Goal: Task Accomplishment & Management: Use online tool/utility

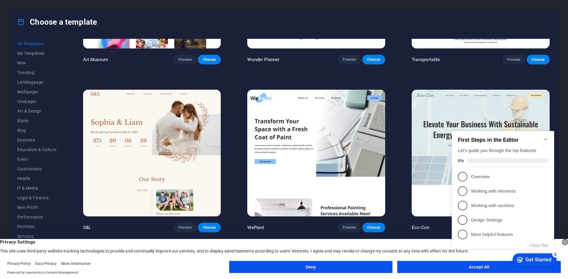
scroll to position [315, 0]
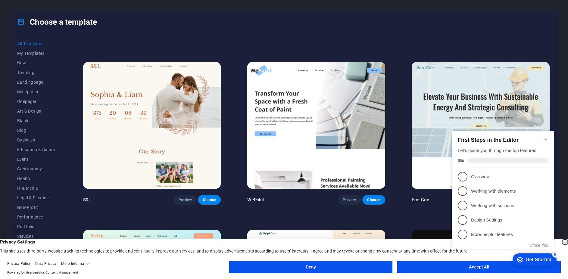
click at [543, 137] on icon "Minimize checklist" at bounding box center [545, 139] width 5 height 5
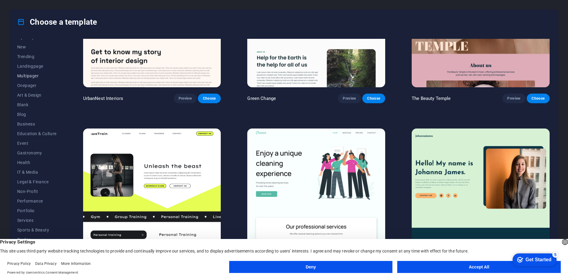
scroll to position [18, 0]
click at [302, 265] on button "Deny" at bounding box center [310, 267] width 163 height 12
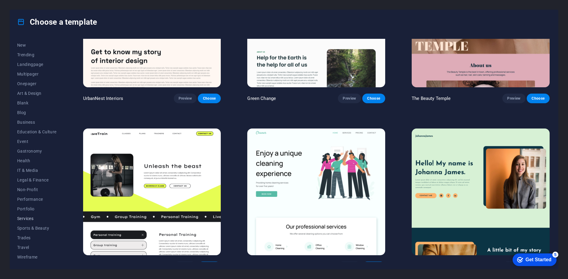
click at [30, 219] on span "Services" at bounding box center [36, 218] width 39 height 5
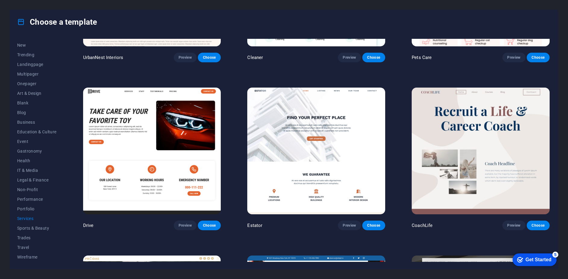
scroll to position [225, 0]
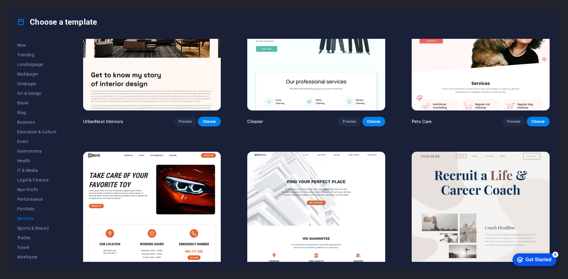
click at [308, 182] on img at bounding box center [316, 215] width 138 height 127
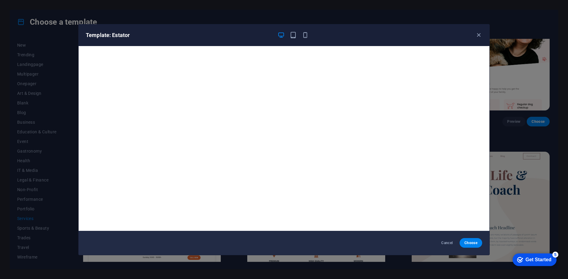
click at [309, 35] on div "Template: Estator" at bounding box center [280, 35] width 389 height 7
click at [305, 34] on icon "button" at bounding box center [305, 35] width 7 height 7
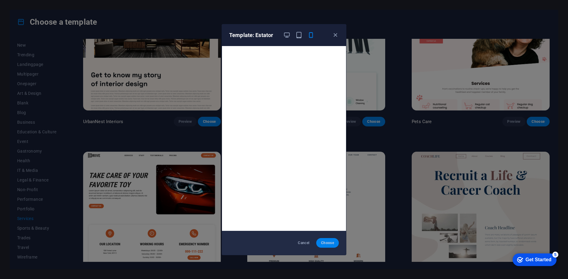
click at [325, 241] on span "Choose" at bounding box center [327, 242] width 13 height 5
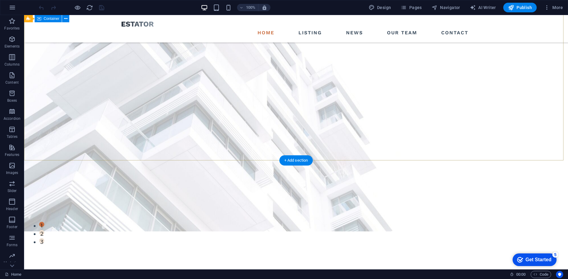
scroll to position [23, 0]
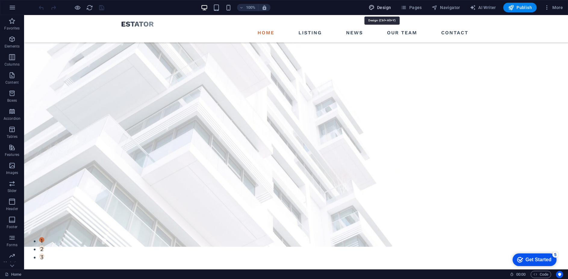
click at [380, 7] on span "Design" at bounding box center [379, 8] width 23 height 6
select select "px"
select select "500"
select select "px"
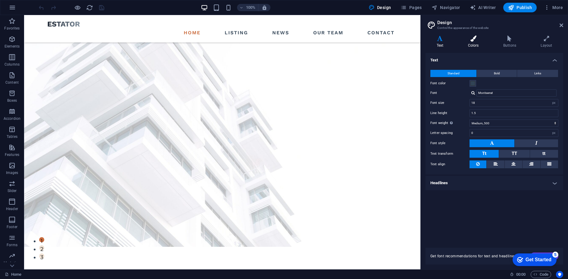
click at [473, 41] on icon at bounding box center [473, 39] width 33 height 6
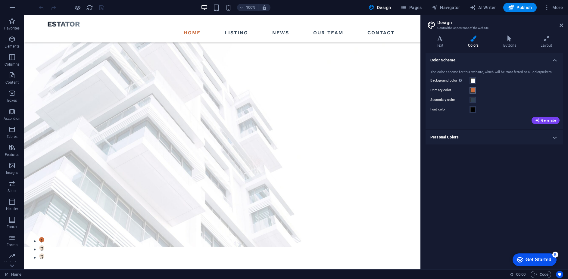
click at [470, 92] on span at bounding box center [472, 90] width 5 height 5
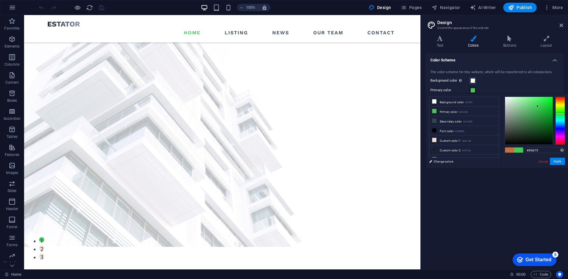
type input "#3fcb7b"
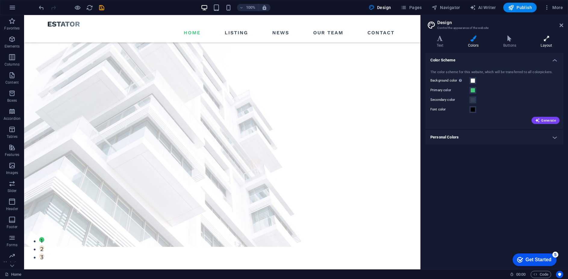
click at [545, 44] on h4 "Layout" at bounding box center [545, 42] width 33 height 13
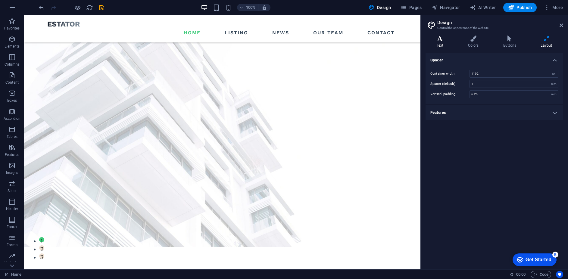
click at [441, 41] on icon at bounding box center [439, 39] width 29 height 6
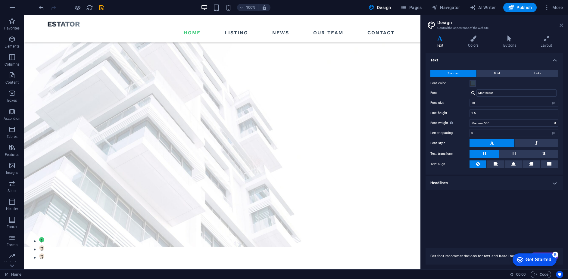
click at [559, 25] on icon at bounding box center [561, 25] width 4 height 5
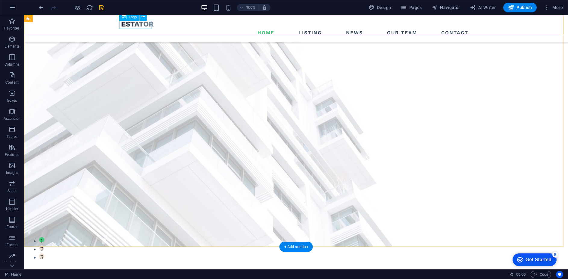
click at [136, 24] on div at bounding box center [295, 24] width 349 height 8
click at [143, 15] on icon at bounding box center [142, 17] width 3 height 6
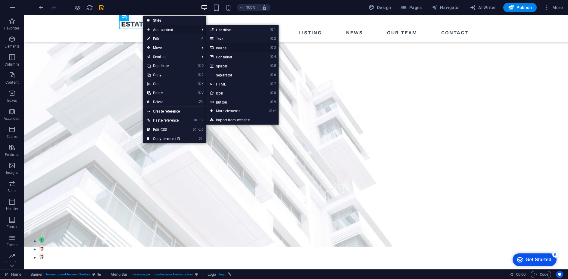
click at [229, 47] on link "⌘ 3 Image" at bounding box center [231, 47] width 50 height 9
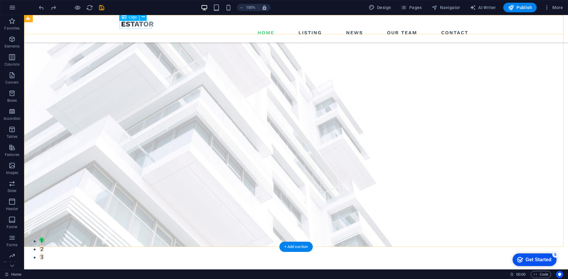
click at [123, 28] on div at bounding box center [295, 24] width 349 height 8
select select "px"
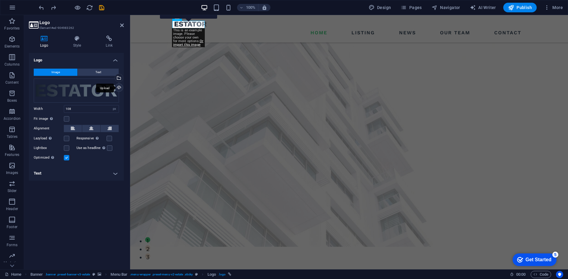
click at [119, 86] on div "Upload" at bounding box center [118, 88] width 9 height 9
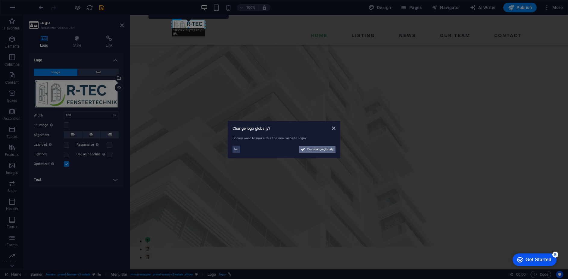
click at [318, 148] on span "Yes, change globally" at bounding box center [320, 149] width 27 height 7
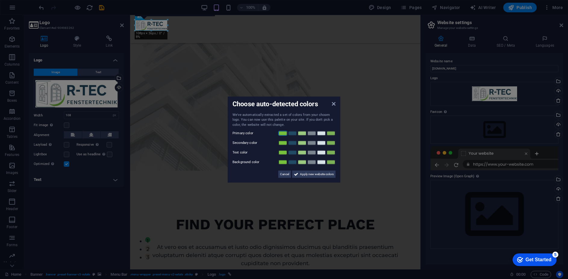
click at [282, 133] on link at bounding box center [282, 133] width 9 height 5
click at [294, 151] on link at bounding box center [292, 152] width 9 height 5
click at [322, 163] on link at bounding box center [321, 162] width 9 height 5
click at [313, 144] on link at bounding box center [311, 143] width 9 height 5
click at [323, 174] on span "Apply new website colors" at bounding box center [317, 174] width 34 height 7
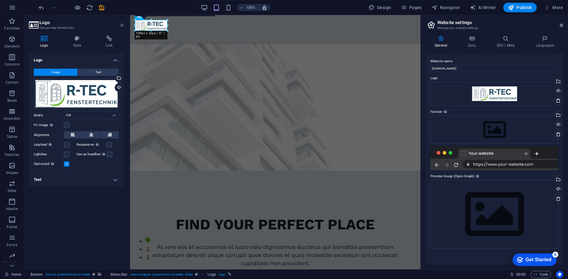
click at [123, 24] on icon at bounding box center [122, 25] width 4 height 5
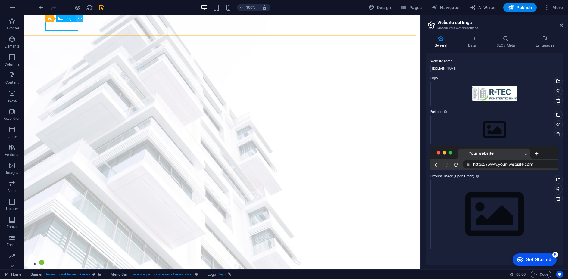
click at [81, 17] on icon at bounding box center [79, 19] width 3 height 6
click at [73, 274] on div at bounding box center [222, 279] width 349 height 11
select select "px"
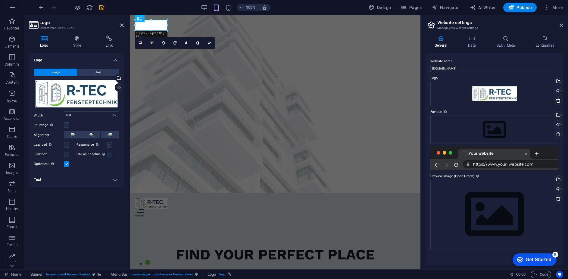
click at [107, 142] on label at bounding box center [109, 144] width 5 height 5
click at [0, 0] on input "Responsive Automatically load retina image and smartphone optimized sizes." at bounding box center [0, 0] width 0 height 0
click at [75, 41] on icon at bounding box center [77, 39] width 30 height 6
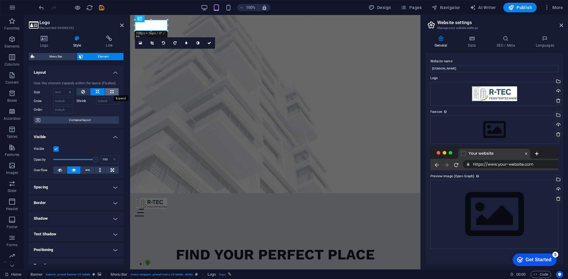
click at [111, 92] on icon at bounding box center [111, 91] width 3 height 7
type input "100"
select select "%"
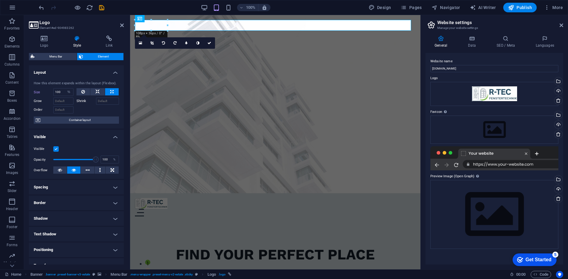
click at [111, 92] on icon at bounding box center [111, 91] width 3 height 7
click at [98, 89] on icon at bounding box center [97, 91] width 4 height 7
select select "DISABLED_OPTION_VALUE"
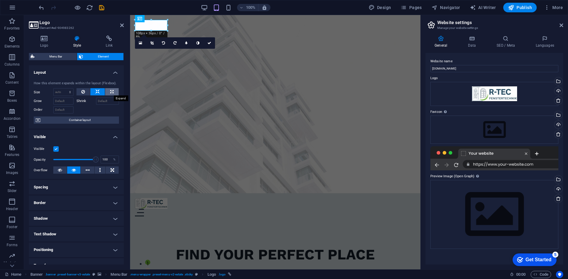
click at [112, 88] on icon at bounding box center [111, 91] width 3 height 7
type input "100"
select select "%"
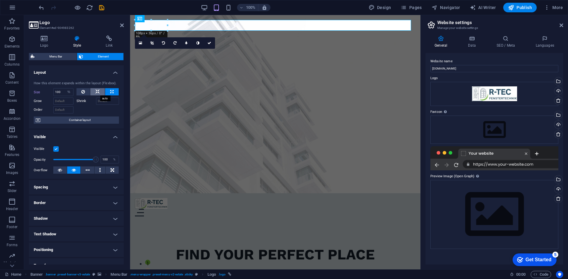
click at [98, 93] on icon at bounding box center [97, 91] width 4 height 7
select select "DISABLED_OPTION_VALUE"
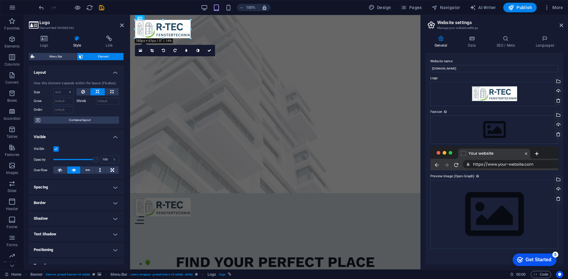
drag, startPoint x: 167, startPoint y: 30, endPoint x: 192, endPoint y: 31, distance: 25.0
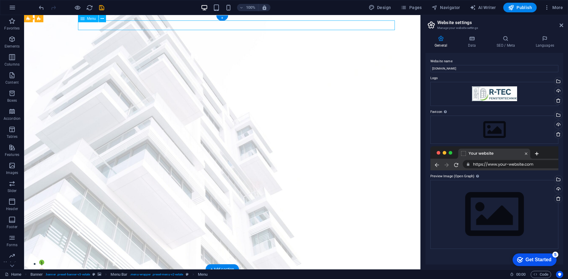
select select
select select "1"
select select
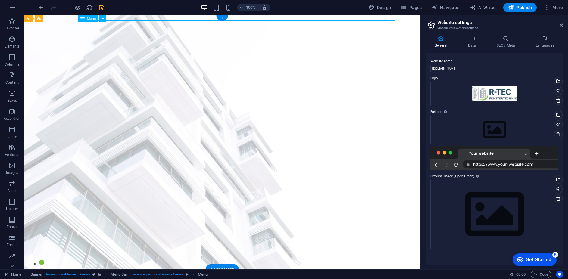
select select "2"
select select
select select "3"
select select
select select "4"
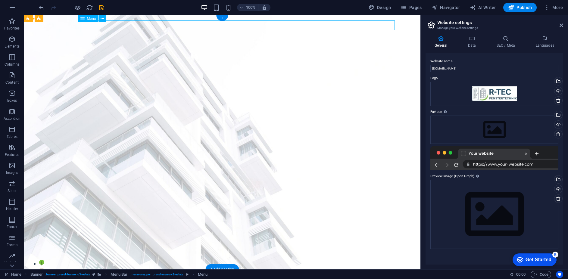
select select
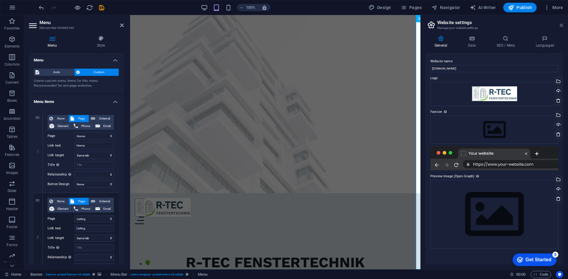
click at [561, 23] on icon at bounding box center [561, 25] width 4 height 5
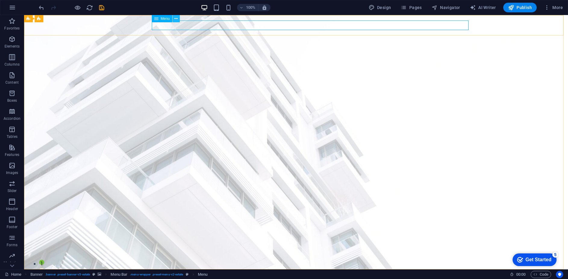
click at [173, 20] on button at bounding box center [175, 18] width 7 height 7
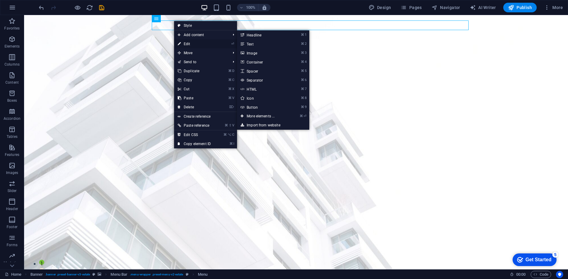
click at [186, 44] on link "⏎ Edit" at bounding box center [194, 43] width 40 height 9
select select
select select "1"
select select
select select "2"
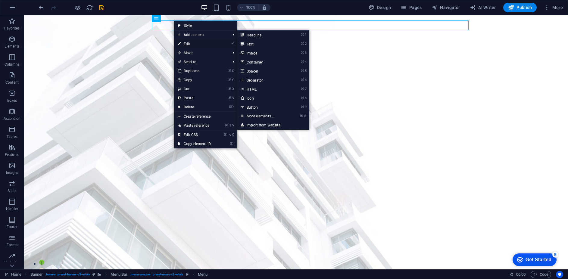
select select
select select "3"
select select
select select "4"
select select
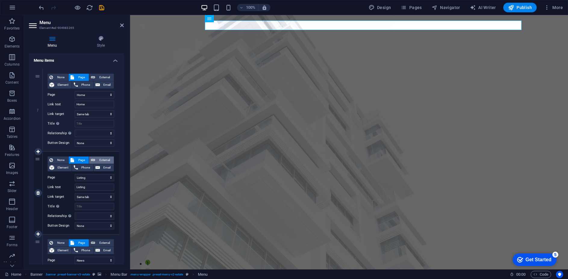
scroll to position [42, 0]
click at [87, 178] on select "Home Listing News Our Team Contact Legal Notice Privacy" at bounding box center [94, 177] width 39 height 7
click at [75, 174] on select "Home Listing News Our Team Contact Legal Notice Privacy" at bounding box center [94, 177] width 39 height 7
click at [92, 187] on input "Listing" at bounding box center [94, 186] width 39 height 7
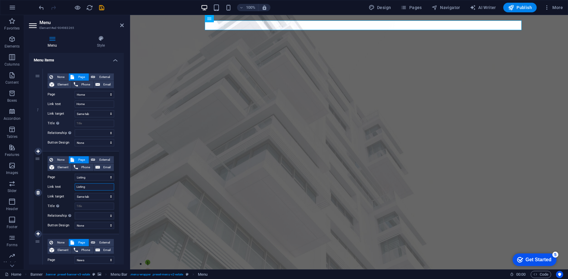
click at [92, 187] on input "Listing" at bounding box center [94, 186] width 39 height 7
type input "Leistungen"
select select
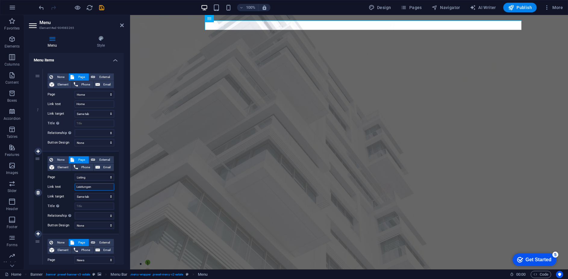
select select
type input "Leistungen"
click at [67, 183] on div "None Page External Element Phone Email Page Home Listing News Our Team Contact …" at bounding box center [81, 187] width 67 height 63
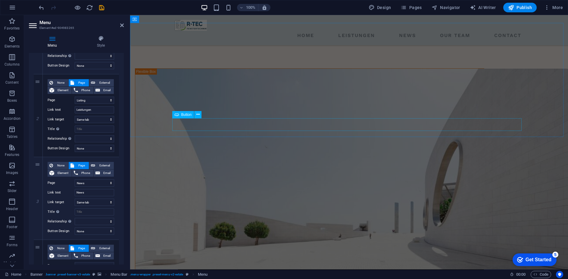
scroll to position [602, 0]
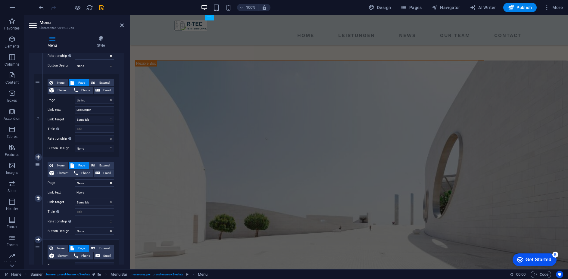
click at [93, 190] on input "News" at bounding box center [94, 192] width 39 height 7
type input "Referen"
select select
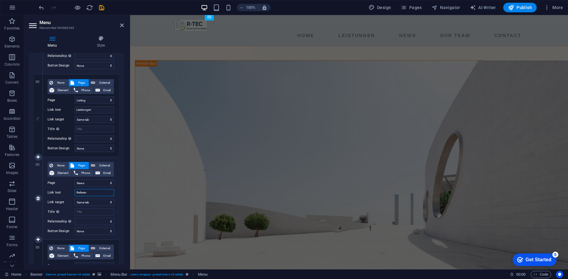
select select
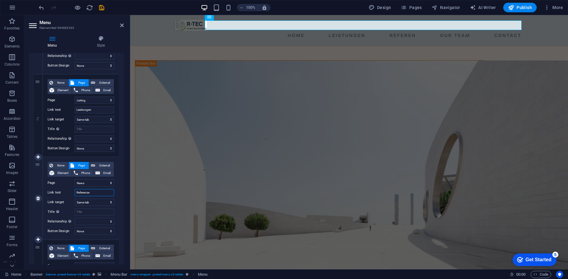
type input "Referenzen"
select select
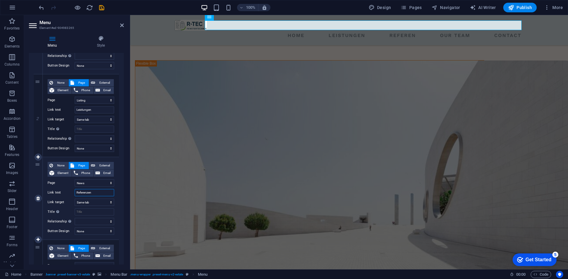
select select
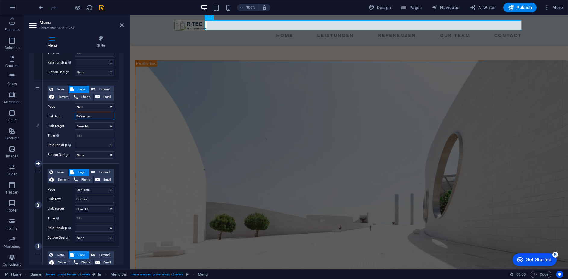
scroll to position [197, 0]
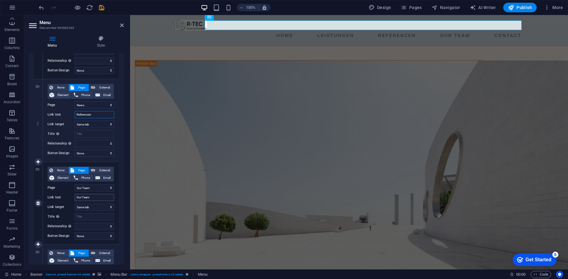
type input "Referenzen"
click at [97, 197] on input "Our Team" at bounding box center [94, 197] width 39 height 7
type input "Unser Team"
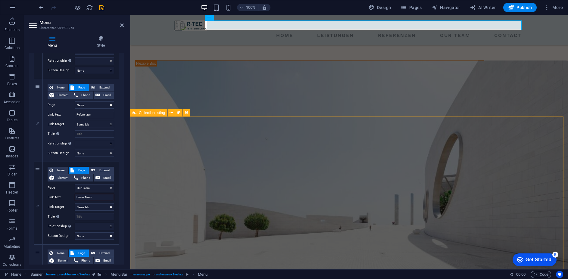
select select
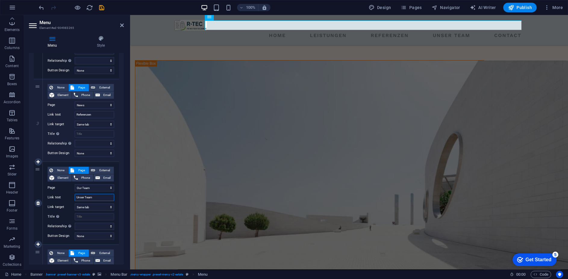
type input "Unser Team"
click at [65, 191] on label "Page" at bounding box center [61, 187] width 27 height 7
click at [75, 191] on select "Home Listing News Our Team Contact Legal Notice Privacy" at bounding box center [94, 187] width 39 height 7
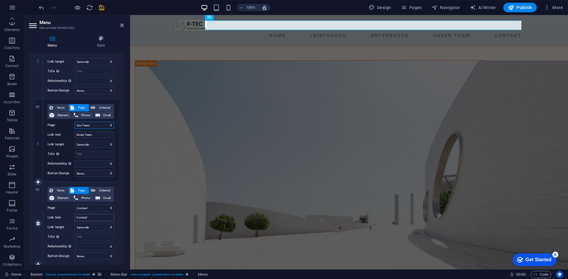
scroll to position [259, 0]
click at [96, 216] on input "Contact" at bounding box center [94, 217] width 39 height 7
type input "Kontan"
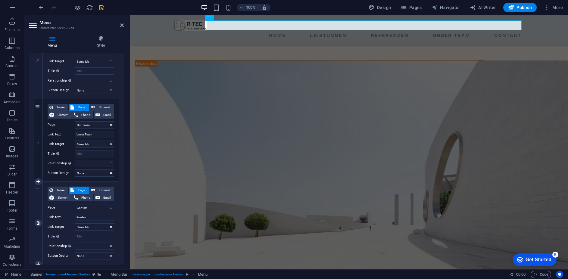
select select
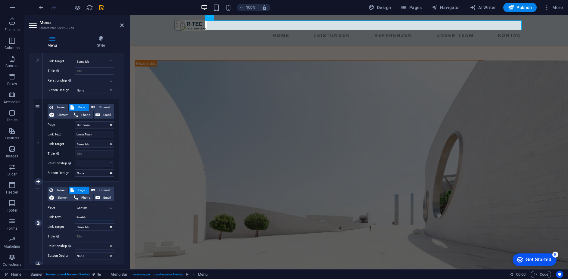
type input "Kontakt"
select select
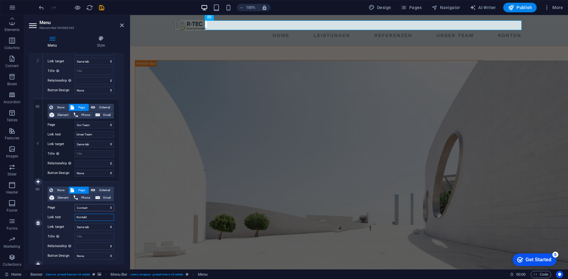
select select
type input "Kontakt"
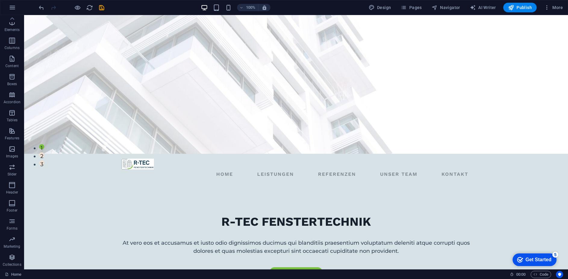
scroll to position [0, 0]
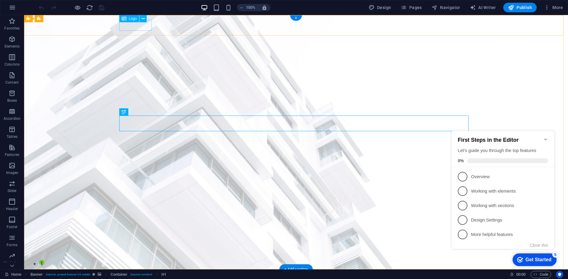
click at [137, 274] on div at bounding box center [295, 279] width 349 height 11
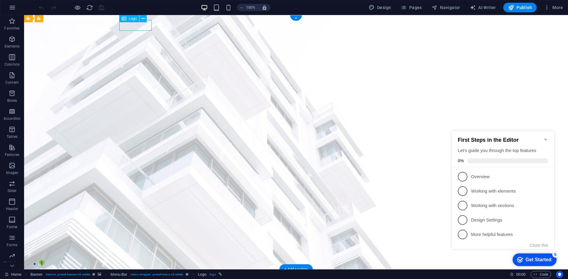
click at [143, 274] on div at bounding box center [295, 279] width 349 height 11
select select "px"
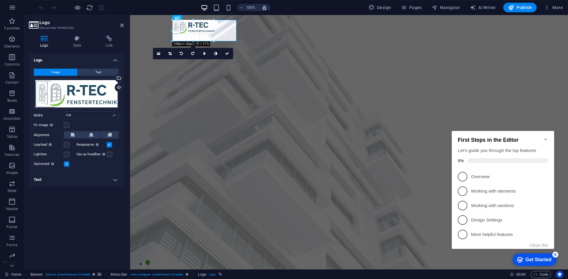
drag, startPoint x: 204, startPoint y: 30, endPoint x: 235, endPoint y: 34, distance: 31.8
type input "213"
click at [237, 53] on icon at bounding box center [239, 54] width 4 height 4
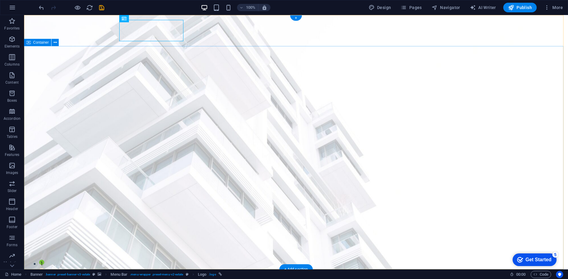
click at [145, 17] on button at bounding box center [142, 18] width 7 height 7
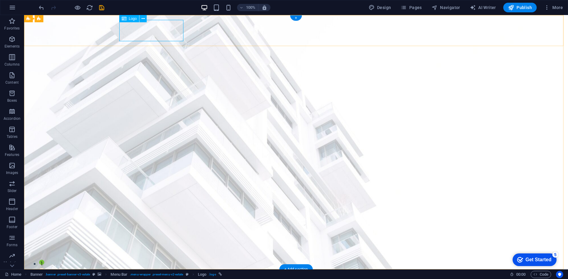
select select "px"
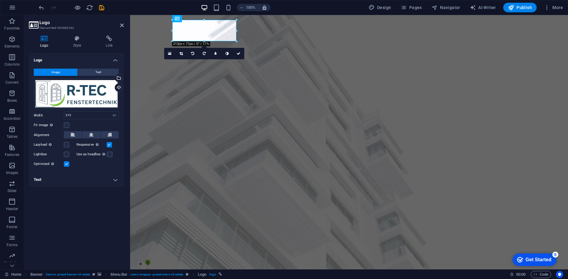
click at [116, 180] on h4 "Text" at bounding box center [76, 179] width 95 height 14
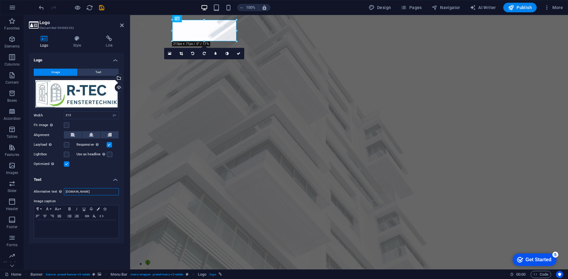
click at [95, 190] on input "[DOMAIN_NAME]" at bounding box center [91, 191] width 55 height 7
type input "R-TEC Fenstertechnik"
click at [77, 42] on h4 "Style" at bounding box center [78, 42] width 33 height 13
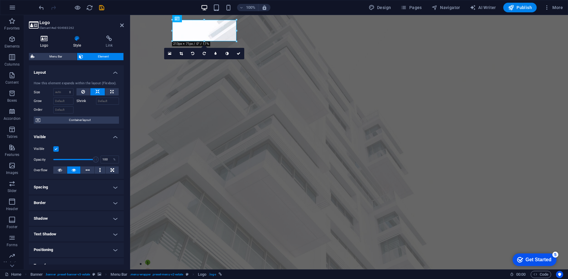
click at [48, 40] on icon at bounding box center [44, 39] width 31 height 6
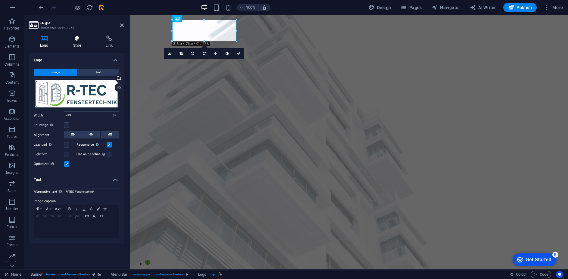
click at [82, 38] on icon at bounding box center [77, 39] width 30 height 6
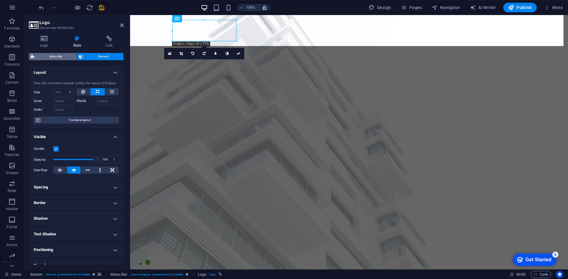
click at [59, 57] on span "Menu Bar" at bounding box center [55, 56] width 39 height 7
select select "rem"
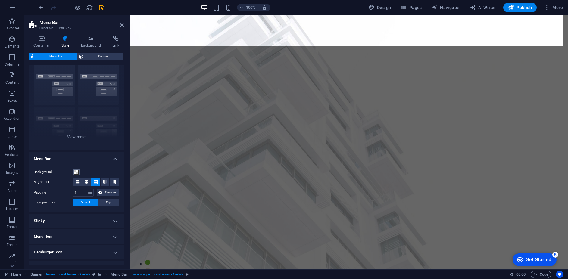
scroll to position [17, 0]
click at [76, 171] on span at bounding box center [76, 171] width 5 height 5
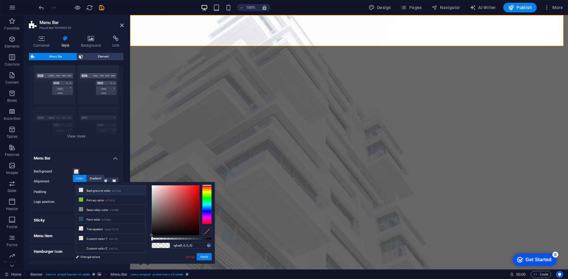
click at [92, 190] on li "Background color #d7e2e6" at bounding box center [110, 190] width 69 height 10
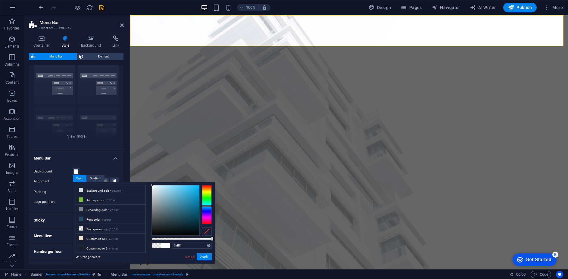
type input "#ffffff"
drag, startPoint x: 157, startPoint y: 215, endPoint x: 149, endPoint y: 182, distance: 33.8
click at [149, 182] on div "#ffffff Supported formats #0852ed rgb(8, 82, 237) rgba(8, 82, 237, 90%) hsv(221…" at bounding box center [181, 266] width 67 height 169
click at [206, 256] on button "Apply" at bounding box center [204, 256] width 15 height 7
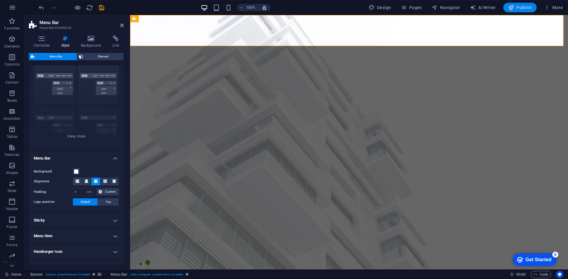
click at [518, 5] on span "Publish" at bounding box center [520, 8] width 24 height 6
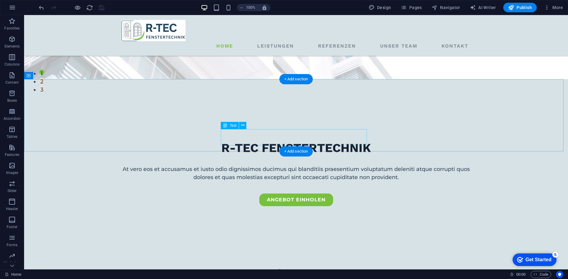
scroll to position [0, 0]
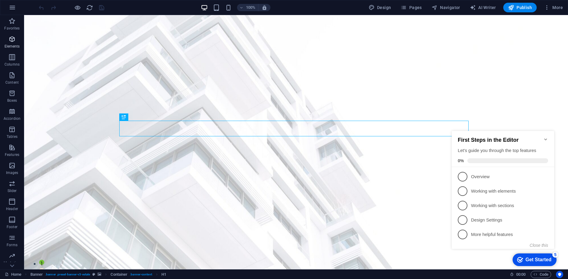
click at [10, 39] on icon "button" at bounding box center [11, 39] width 7 height 7
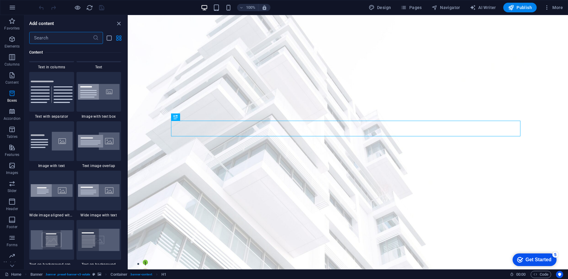
scroll to position [930, 0]
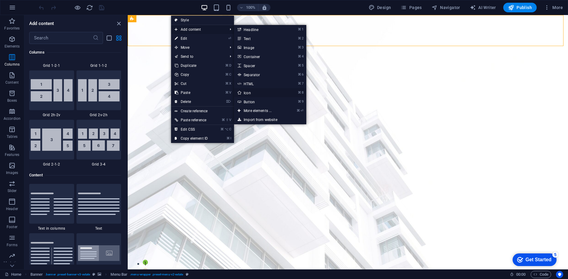
click at [246, 92] on link "⌘ 8 Icon" at bounding box center [259, 92] width 50 height 9
select select "xMidYMid"
select select "px"
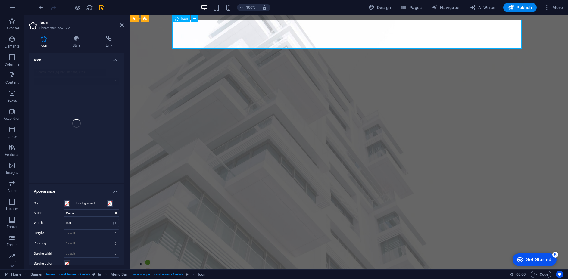
click at [88, 70] on input "search" at bounding box center [70, 72] width 73 height 7
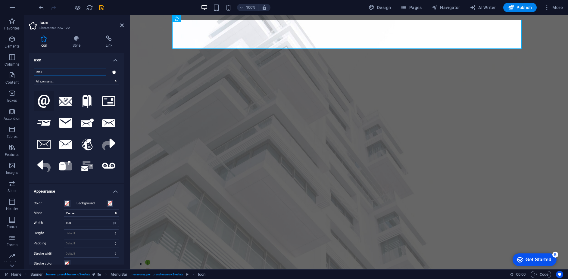
type input "mail"
click at [45, 101] on icon at bounding box center [44, 101] width 12 height 13
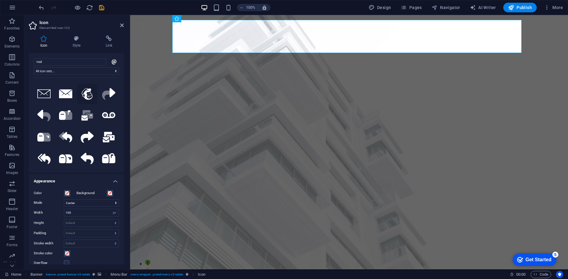
scroll to position [48, 0]
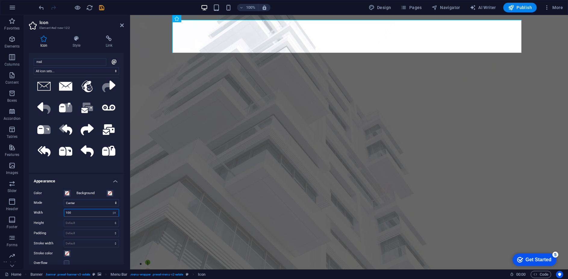
click at [92, 212] on input "100" at bounding box center [91, 212] width 54 height 7
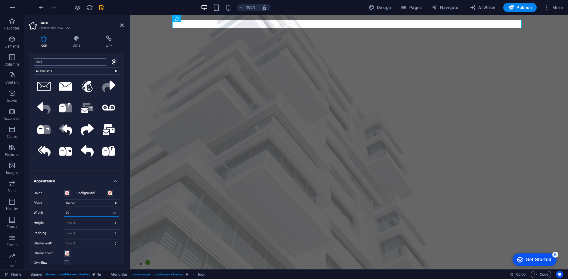
type input "1"
type input "15"
click at [46, 216] on div "Width 15 Default auto px rem % em vh vw" at bounding box center [76, 213] width 85 height 8
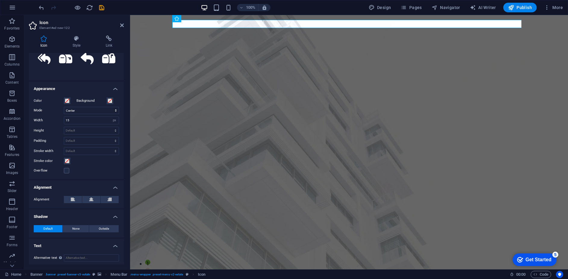
scroll to position [104, 0]
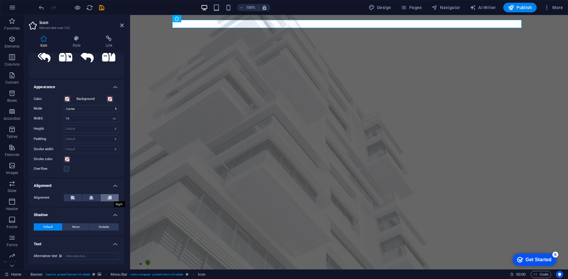
click at [104, 197] on button at bounding box center [110, 197] width 18 height 7
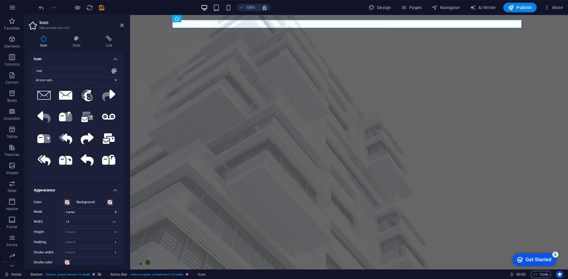
scroll to position [0, 0]
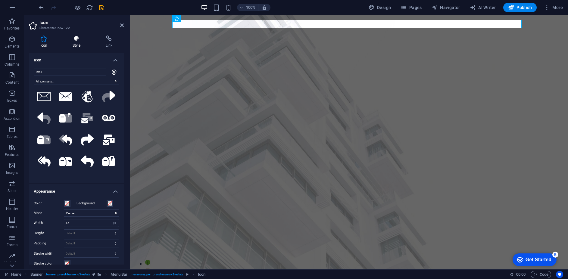
click at [74, 41] on icon at bounding box center [76, 39] width 31 height 6
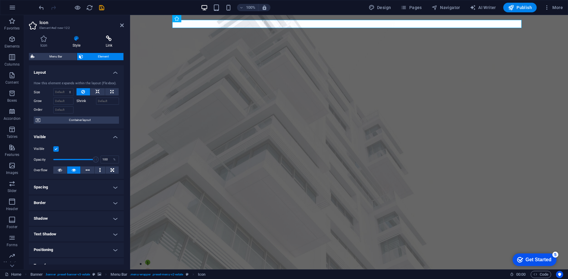
click at [109, 43] on h4 "Link" at bounding box center [108, 42] width 29 height 13
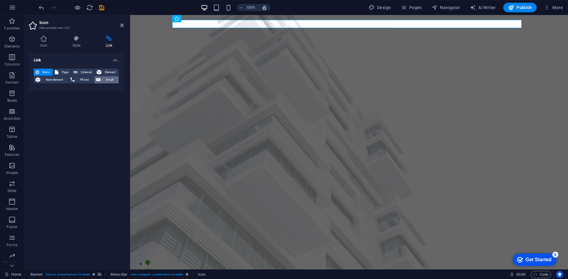
click at [110, 77] on span "Email" at bounding box center [109, 79] width 14 height 7
click at [85, 89] on input "Email" at bounding box center [91, 89] width 55 height 7
type input "asoll@me.com"
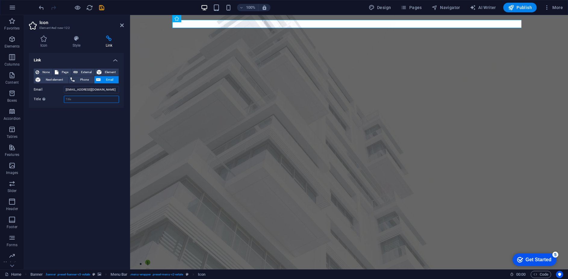
click at [80, 100] on input "Title Additional link description, should not be the same as the link text. The…" at bounding box center [91, 99] width 55 height 7
paste input "asoll@me.com"
type input "asoll@me.com"
click at [119, 133] on div "Link None Page External Element Next element Phone Email Page Home Listing News…" at bounding box center [76, 159] width 95 height 212
click at [76, 44] on h4 "Style" at bounding box center [77, 42] width 33 height 13
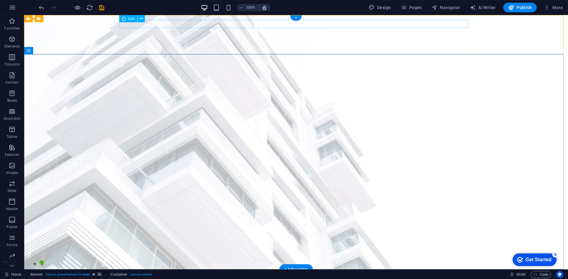
click at [466, 274] on figure at bounding box center [295, 278] width 349 height 8
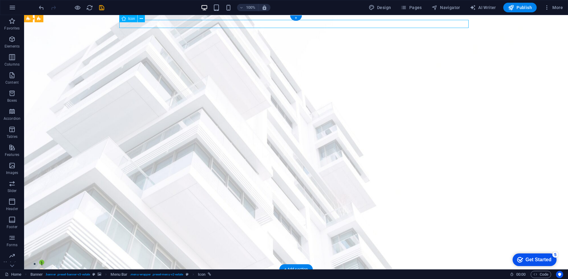
click at [466, 274] on figure at bounding box center [295, 278] width 349 height 8
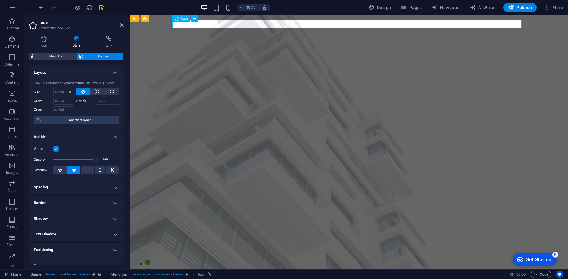
click at [443, 274] on figure at bounding box center [348, 278] width 349 height 8
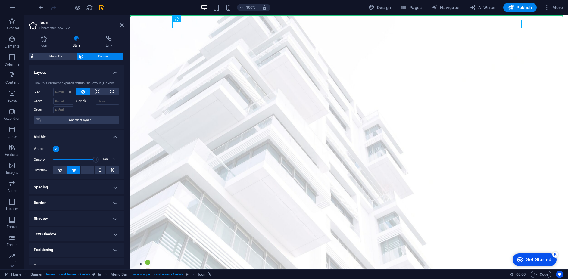
drag, startPoint x: 309, startPoint y: 23, endPoint x: 319, endPoint y: 26, distance: 10.2
click at [312, 274] on figure at bounding box center [348, 278] width 349 height 8
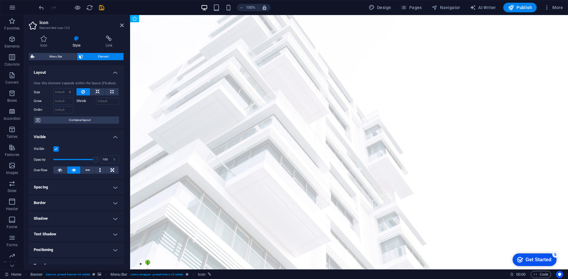
drag, startPoint x: 314, startPoint y: 32, endPoint x: 496, endPoint y: 43, distance: 181.8
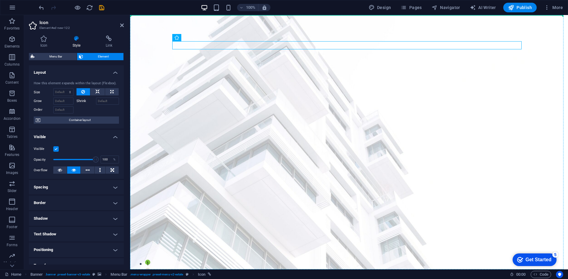
drag, startPoint x: 245, startPoint y: 45, endPoint x: 539, endPoint y: 28, distance: 294.2
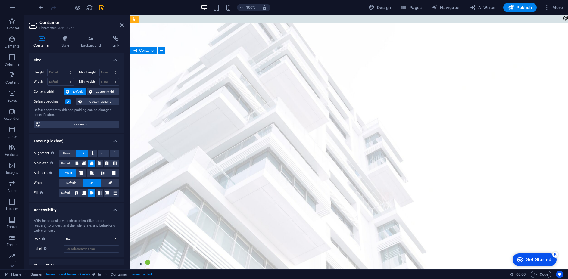
click at [173, 18] on figure at bounding box center [349, 19] width 438 height 8
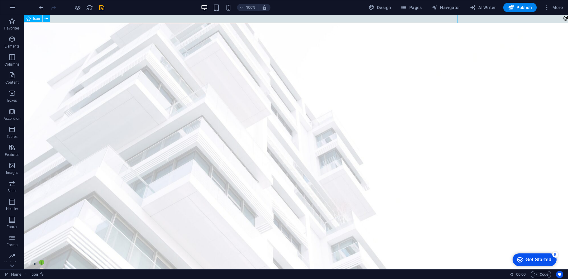
click at [172, 18] on figure at bounding box center [296, 19] width 544 height 8
select select "xMidYMid"
select select "px"
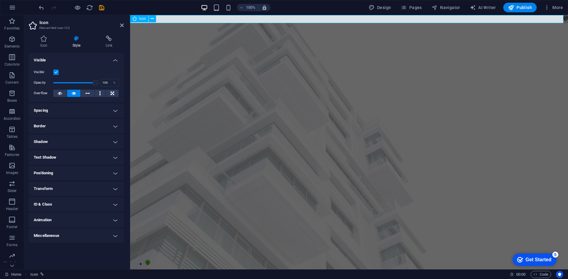
click at [172, 18] on figure at bounding box center [349, 19] width 438 height 8
click at [49, 38] on icon at bounding box center [44, 39] width 30 height 6
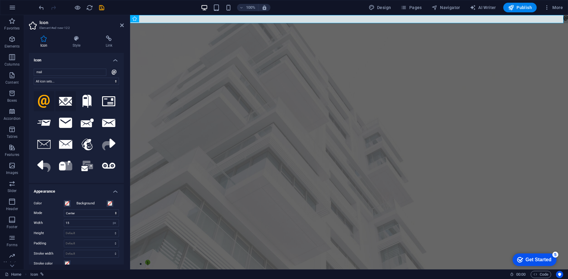
click at [67, 99] on icon at bounding box center [65, 101] width 13 height 9
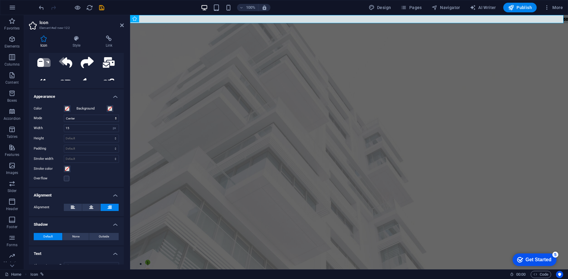
scroll to position [104, 0]
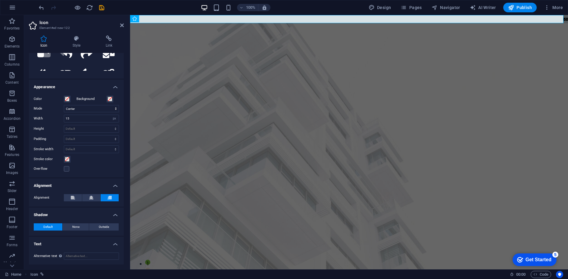
click at [114, 241] on h4 "Text" at bounding box center [76, 242] width 95 height 11
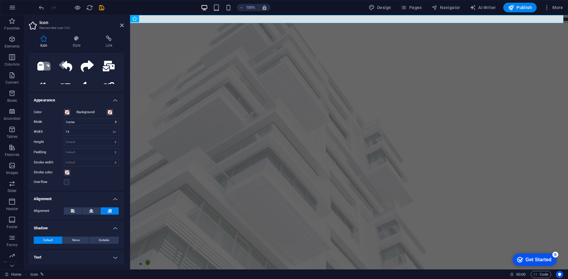
click at [112, 255] on h4 "Text" at bounding box center [76, 257] width 95 height 14
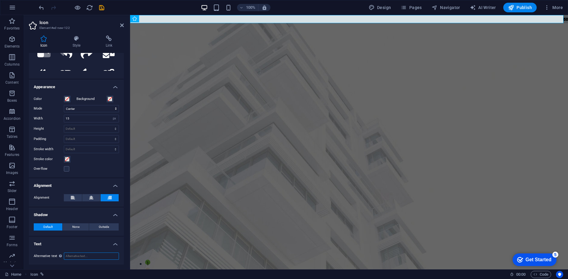
click at [88, 257] on input "Alternative text The alternative text is used by devices that cannot display im…" at bounding box center [91, 256] width 55 height 7
type input "asoll@me.com"
click at [562, 16] on figure "asoll@me.com" at bounding box center [349, 19] width 438 height 8
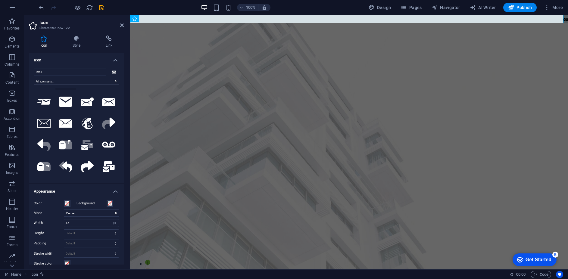
scroll to position [0, 0]
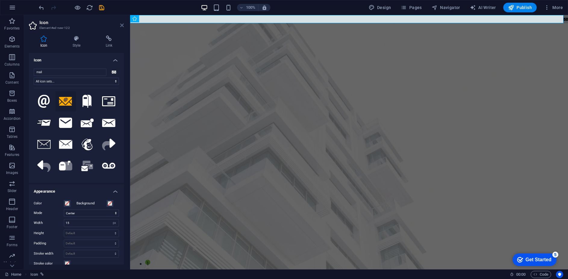
click at [122, 26] on icon at bounding box center [122, 25] width 4 height 5
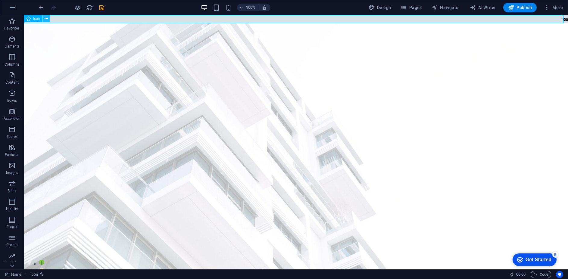
click at [48, 17] on button at bounding box center [46, 18] width 7 height 7
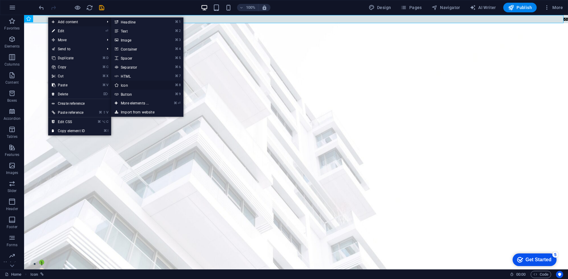
click at [128, 84] on link "⌘ 8 Icon" at bounding box center [136, 85] width 50 height 9
select select "xMidYMid"
select select "px"
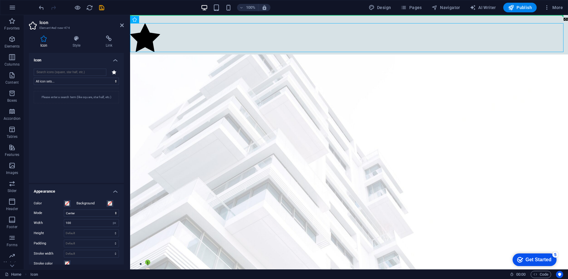
drag, startPoint x: 224, startPoint y: 29, endPoint x: 363, endPoint y: 17, distance: 140.1
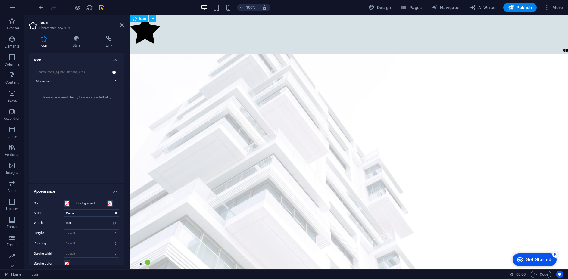
click at [150, 32] on figure at bounding box center [349, 30] width 438 height 31
click at [153, 18] on icon at bounding box center [151, 19] width 3 height 6
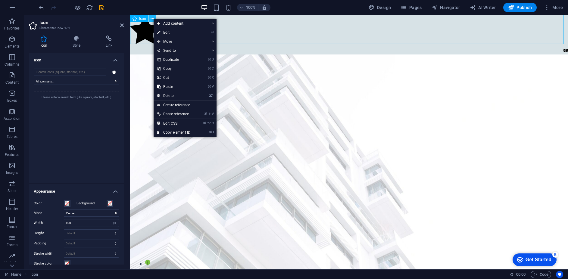
click at [153, 18] on icon at bounding box center [151, 19] width 3 height 6
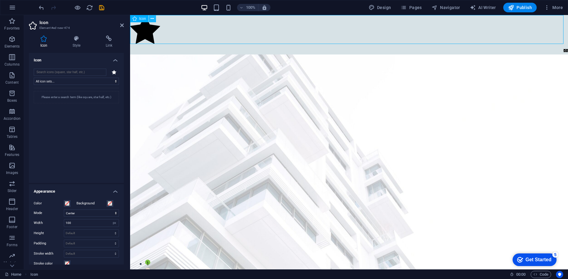
click at [150, 16] on icon at bounding box center [151, 19] width 3 height 6
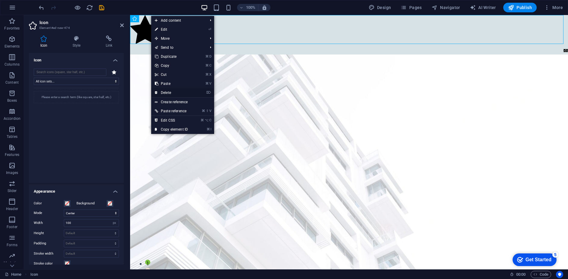
click at [174, 92] on link "⌦ Delete" at bounding box center [171, 92] width 40 height 9
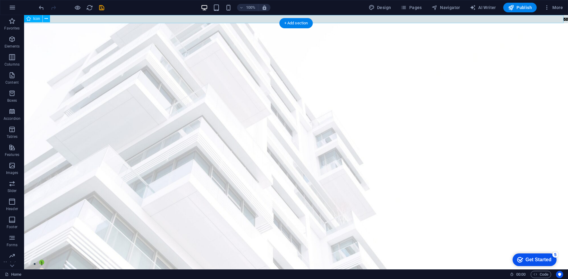
click at [552, 17] on figure "asoll@me.com" at bounding box center [296, 19] width 544 height 8
select select "xMidYMid"
select select "px"
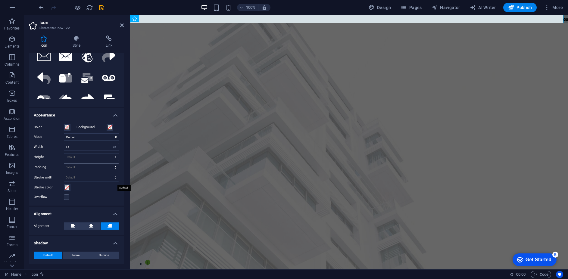
scroll to position [104, 0]
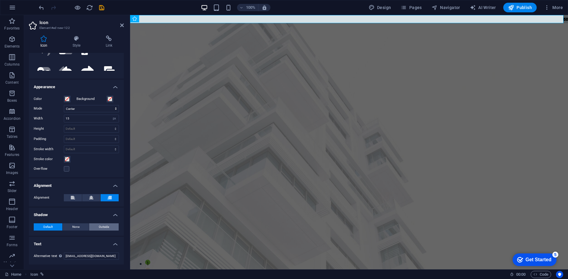
click at [102, 226] on span "Outside" at bounding box center [104, 226] width 10 height 7
type input "2"
type input "4"
click at [82, 226] on button "None" at bounding box center [76, 226] width 26 height 7
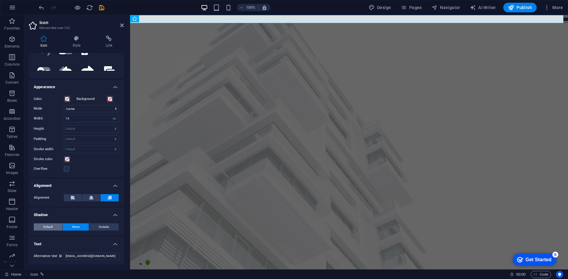
click at [47, 226] on span "Default" at bounding box center [47, 226] width 9 height 7
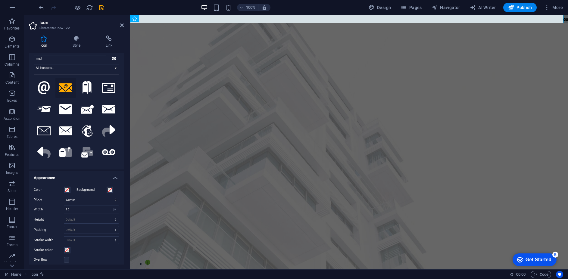
scroll to position [14, 0]
click at [79, 40] on icon at bounding box center [76, 39] width 31 height 6
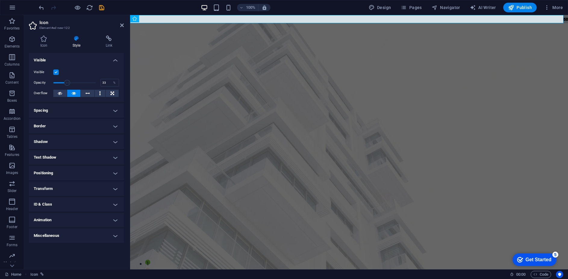
drag, startPoint x: 96, startPoint y: 81, endPoint x: 67, endPoint y: 79, distance: 29.6
click at [67, 80] on span at bounding box center [67, 83] width 6 height 6
type input "82"
drag, startPoint x: 57, startPoint y: 81, endPoint x: 88, endPoint y: 80, distance: 31.0
click at [88, 80] on span at bounding box center [88, 83] width 6 height 6
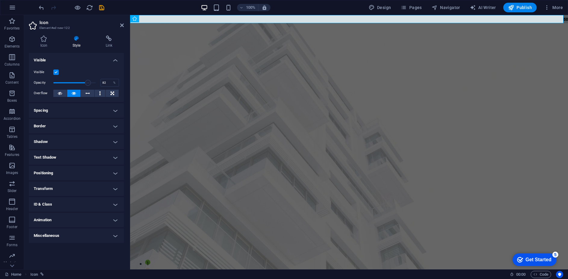
click at [90, 156] on h4 "Text Shadow" at bounding box center [76, 157] width 95 height 14
click at [90, 156] on h4 "Text Shadow" at bounding box center [76, 155] width 95 height 11
click at [72, 186] on h4 "Transform" at bounding box center [76, 188] width 95 height 14
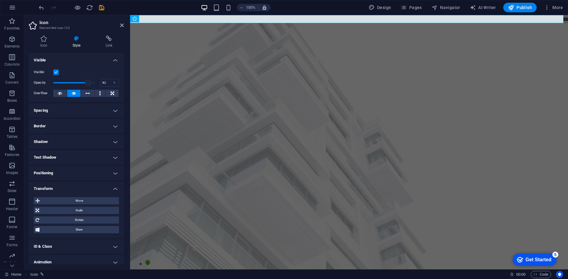
click at [73, 184] on h4 "Transform" at bounding box center [76, 186] width 95 height 11
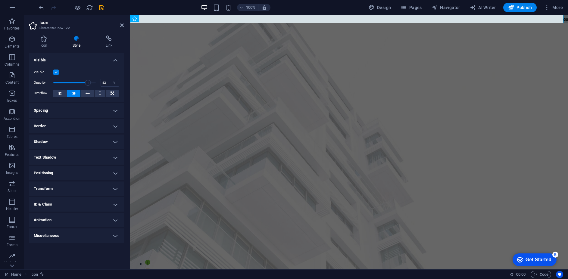
click at [73, 184] on h4 "Transform" at bounding box center [76, 188] width 95 height 14
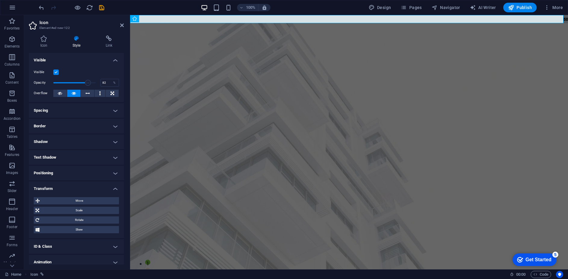
click at [73, 184] on h4 "Transform" at bounding box center [76, 186] width 95 height 11
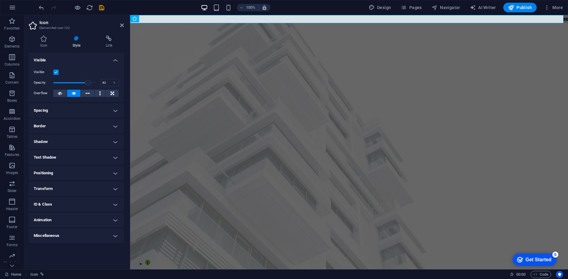
click at [73, 184] on h4 "Transform" at bounding box center [76, 188] width 95 height 14
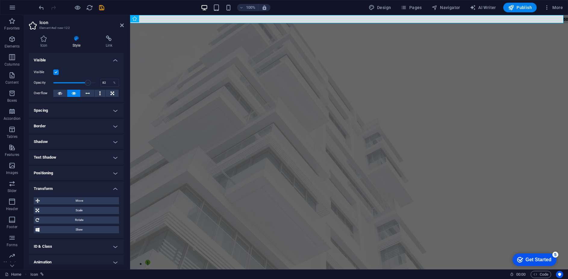
click at [73, 184] on h4 "Transform" at bounding box center [76, 186] width 95 height 11
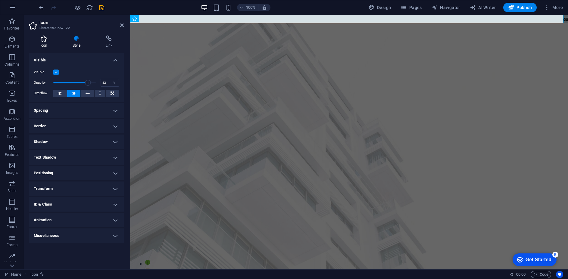
click at [53, 39] on icon at bounding box center [44, 39] width 30 height 6
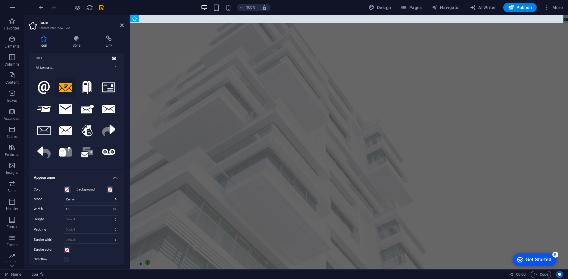
click at [98, 69] on select "All icon sets... IcoFont Ionicons FontAwesome Brands FontAwesome Duotone FontAw…" at bounding box center [76, 67] width 85 height 7
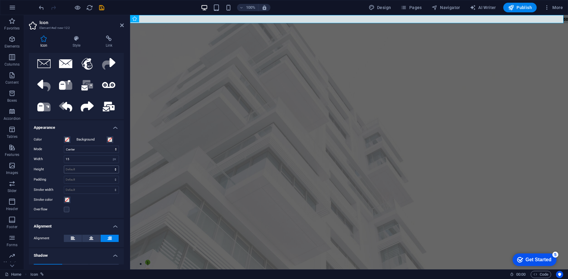
scroll to position [64, 0]
click at [87, 190] on select "Default px rem % em vh vw" at bounding box center [91, 189] width 54 height 7
click at [66, 210] on label at bounding box center [66, 208] width 5 height 5
click at [0, 0] on input "Overflow" at bounding box center [0, 0] width 0 height 0
click at [66, 210] on label at bounding box center [66, 208] width 5 height 5
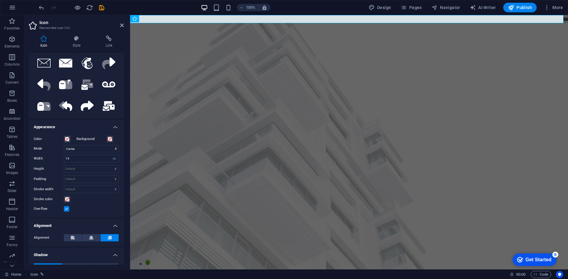
click at [0, 0] on input "Overflow" at bounding box center [0, 0] width 0 height 0
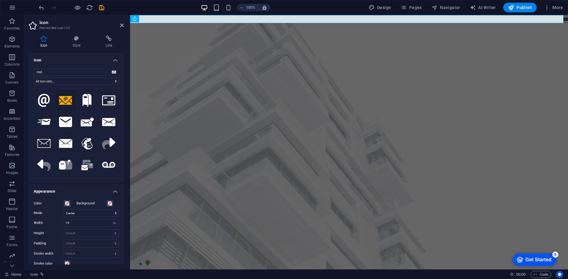
scroll to position [0, 0]
click at [10, 57] on icon "button" at bounding box center [11, 57] width 7 height 7
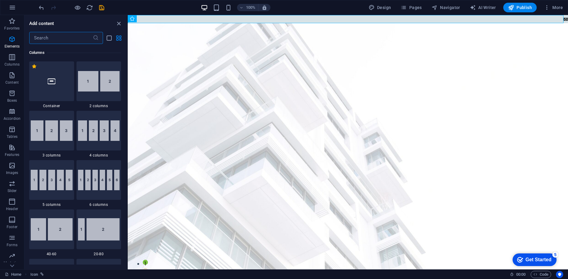
scroll to position [298, 0]
click at [60, 123] on img at bounding box center [52, 130] width 42 height 20
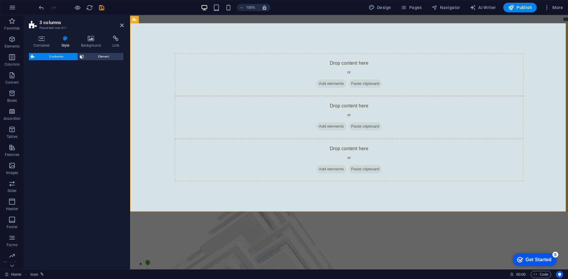
select select "rem"
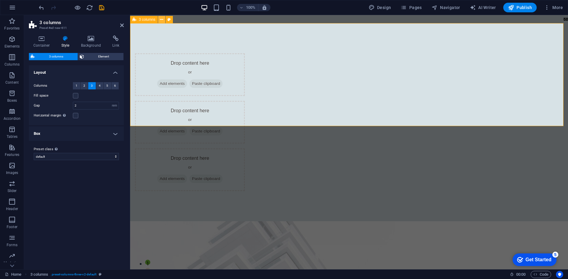
click at [160, 20] on icon at bounding box center [161, 20] width 3 height 6
click at [161, 17] on icon at bounding box center [161, 20] width 3 height 6
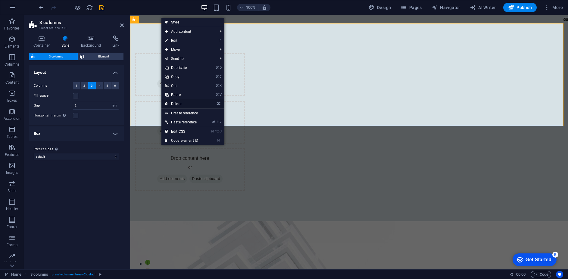
click at [189, 101] on link "⌦ Delete" at bounding box center [181, 103] width 40 height 9
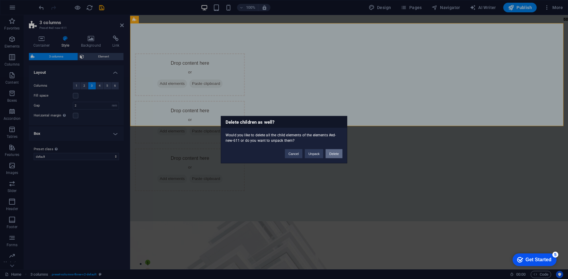
click at [332, 151] on button "Delete" at bounding box center [333, 153] width 17 height 9
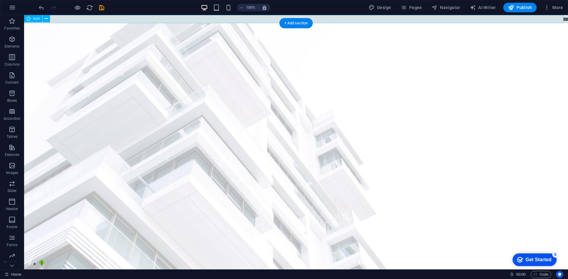
click at [551, 18] on figure "asoll@me.com" at bounding box center [296, 19] width 544 height 8
click at [49, 18] on button at bounding box center [46, 18] width 7 height 7
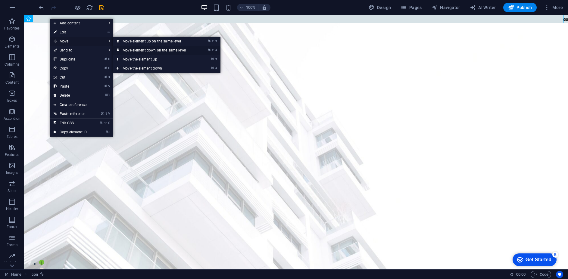
click at [167, 49] on link "⌘ ⇧ ⬇ Move element down on the same level" at bounding box center [155, 50] width 85 height 9
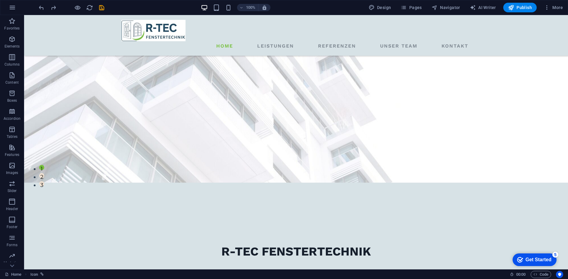
scroll to position [0, 0]
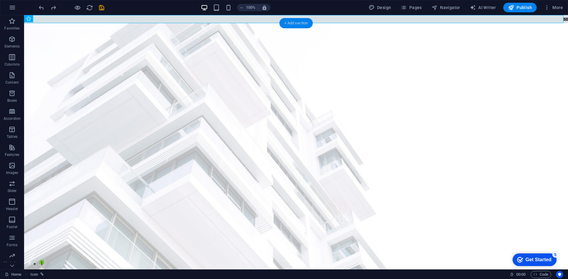
click at [287, 23] on div "+ Add section" at bounding box center [295, 23] width 33 height 10
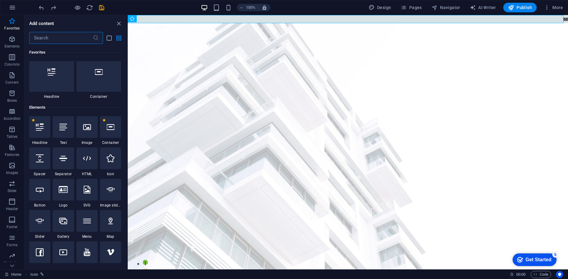
scroll to position [45, 0]
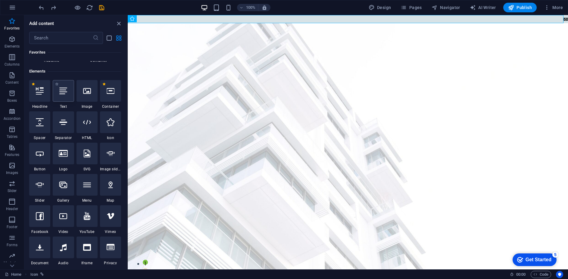
click at [62, 87] on icon at bounding box center [63, 91] width 8 height 8
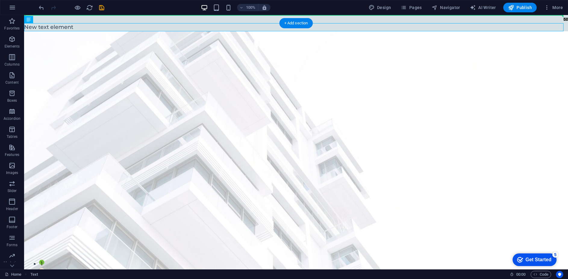
drag, startPoint x: 271, startPoint y: 26, endPoint x: 557, endPoint y: 18, distance: 287.0
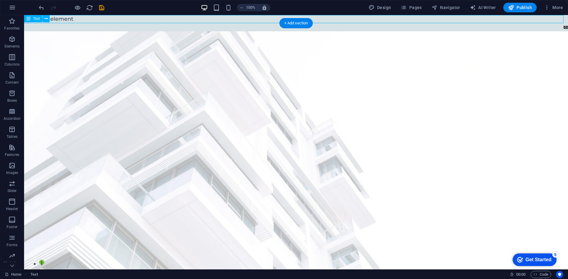
click at [103, 18] on div "New text element" at bounding box center [296, 19] width 544 height 8
click at [45, 16] on icon at bounding box center [46, 19] width 3 height 6
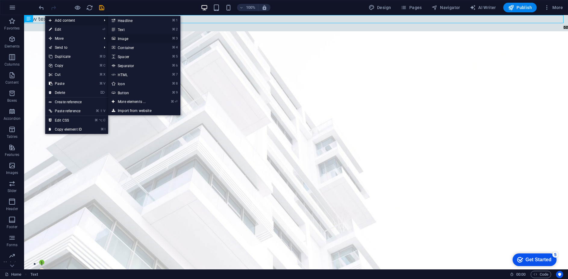
click at [140, 37] on link "⌘ 3 Image" at bounding box center [133, 38] width 50 height 9
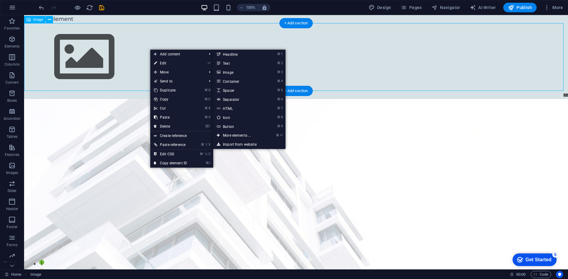
click at [126, 54] on figure at bounding box center [296, 57] width 544 height 68
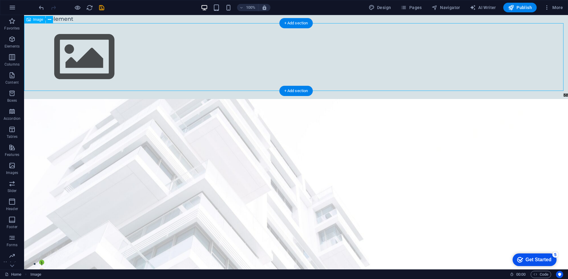
click at [122, 53] on figure at bounding box center [296, 57] width 544 height 68
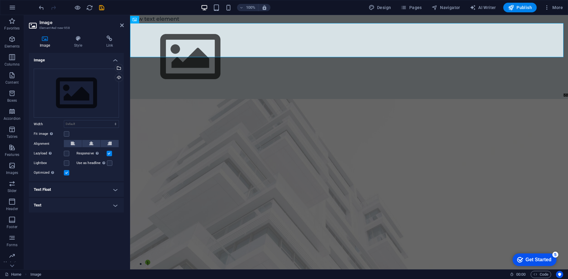
click at [122, 53] on h4 "Image" at bounding box center [76, 58] width 95 height 11
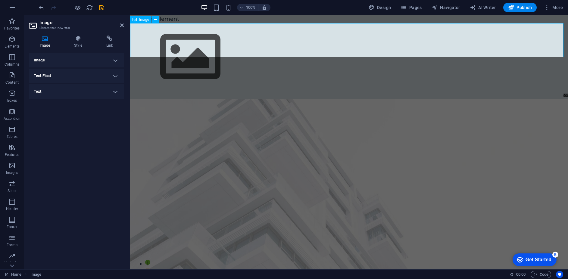
click at [165, 36] on figure at bounding box center [349, 57] width 438 height 68
click at [114, 90] on h4 "Text" at bounding box center [76, 91] width 95 height 14
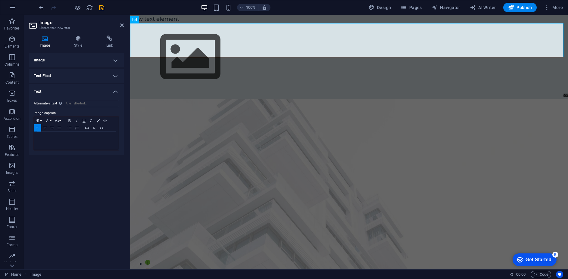
click at [64, 138] on p at bounding box center [76, 137] width 79 height 5
click at [79, 38] on icon at bounding box center [77, 39] width 29 height 6
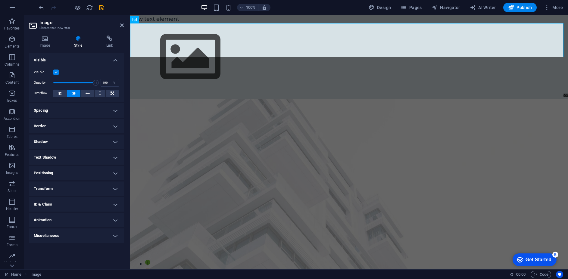
click at [57, 71] on label at bounding box center [55, 72] width 5 height 5
click at [0, 0] on input "Visible" at bounding box center [0, 0] width 0 height 0
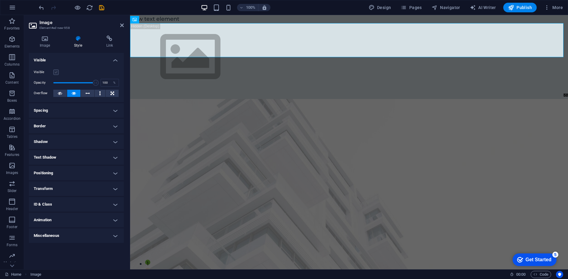
click at [57, 71] on label at bounding box center [55, 72] width 5 height 5
click at [0, 0] on input "Visible" at bounding box center [0, 0] width 0 height 0
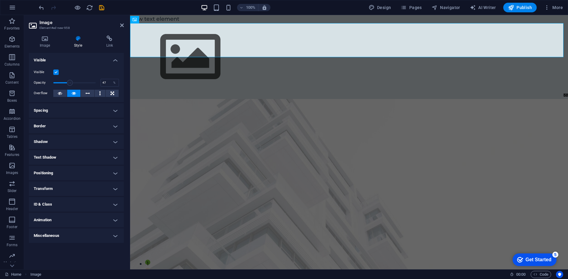
type input "49"
drag, startPoint x: 92, startPoint y: 83, endPoint x: 74, endPoint y: 86, distance: 18.3
click at [74, 86] on span at bounding box center [74, 83] width 6 height 6
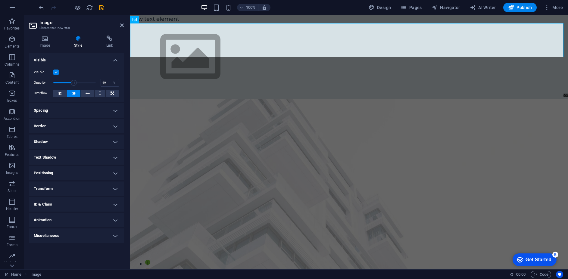
click at [66, 111] on h4 "Spacing" at bounding box center [76, 110] width 95 height 14
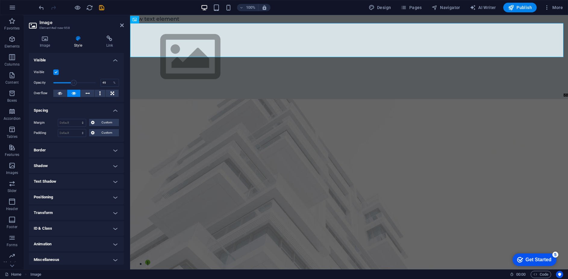
click at [68, 194] on h4 "Positioning" at bounding box center [76, 197] width 95 height 14
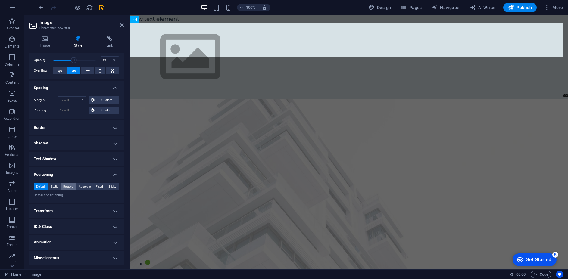
scroll to position [23, 0]
click at [56, 183] on span "Static" at bounding box center [54, 185] width 7 height 7
click at [66, 187] on span "Relative" at bounding box center [68, 185] width 10 height 7
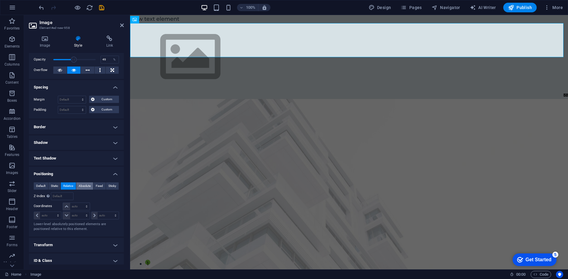
click at [81, 187] on span "Absolute" at bounding box center [85, 185] width 12 height 7
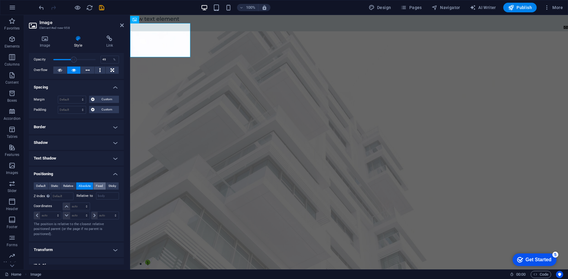
click at [99, 187] on span "Fixed" at bounding box center [99, 185] width 7 height 7
click at [113, 186] on span "Sticky" at bounding box center [112, 185] width 8 height 7
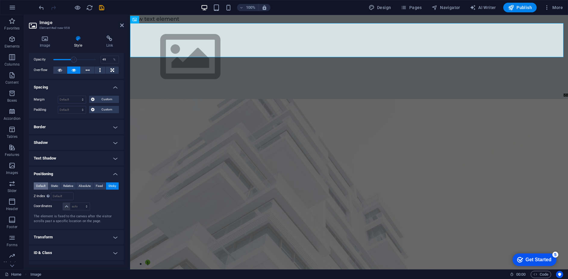
click at [46, 185] on button "Default" at bounding box center [41, 185] width 14 height 7
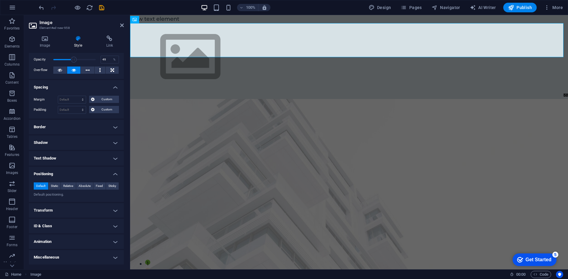
click at [90, 206] on h4 "Transform" at bounding box center [76, 210] width 95 height 14
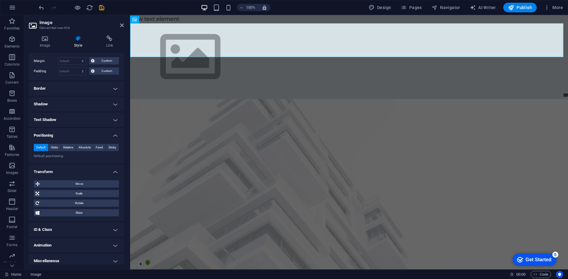
scroll to position [65, 0]
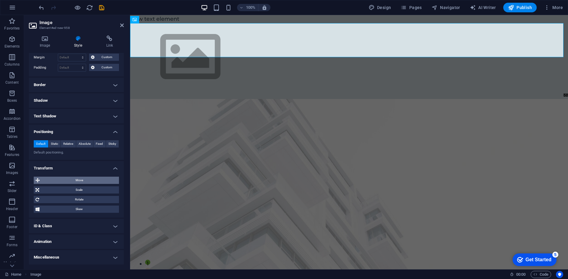
click at [83, 182] on span "Move" at bounding box center [80, 180] width 76 height 7
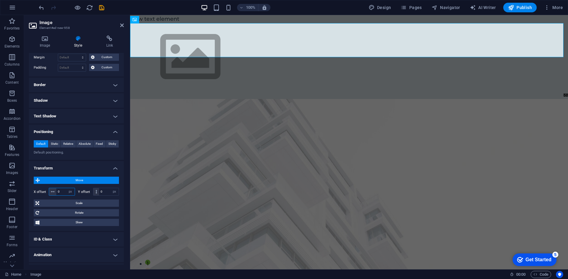
click at [63, 189] on input "0" at bounding box center [65, 191] width 18 height 7
click at [107, 191] on input "0" at bounding box center [109, 191] width 20 height 7
click at [106, 191] on input "0" at bounding box center [109, 191] width 20 height 7
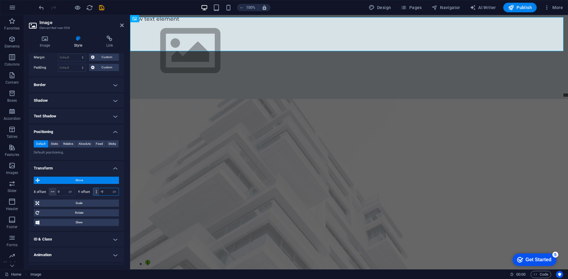
type input "-50"
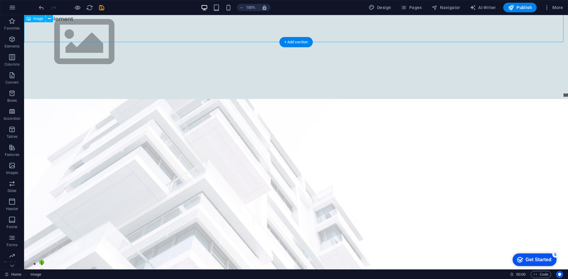
click at [108, 30] on figure at bounding box center [296, 42] width 544 height 68
click at [58, 25] on figure at bounding box center [296, 42] width 544 height 68
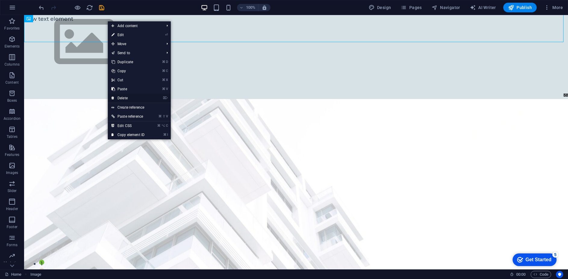
click at [130, 96] on link "⌦ Delete" at bounding box center [128, 98] width 40 height 9
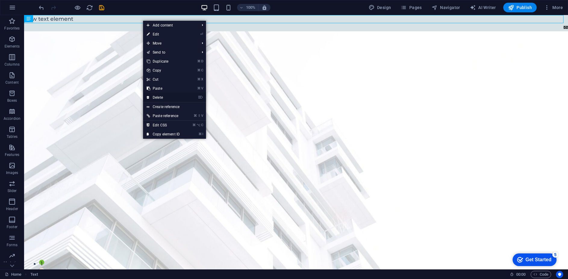
click at [161, 97] on link "⌦ Delete" at bounding box center [163, 97] width 40 height 9
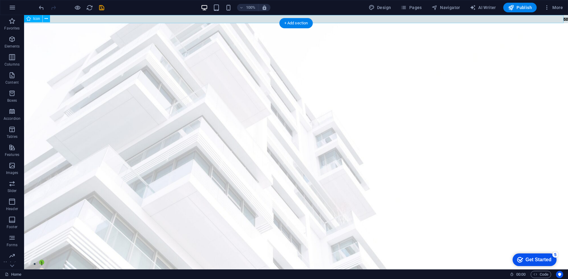
click at [561, 17] on figure "asoll@me.com" at bounding box center [296, 19] width 544 height 8
select select "xMidYMid"
select select "px"
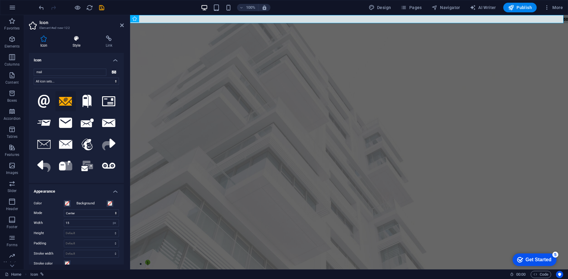
click at [78, 47] on h4 "Style" at bounding box center [77, 42] width 33 height 13
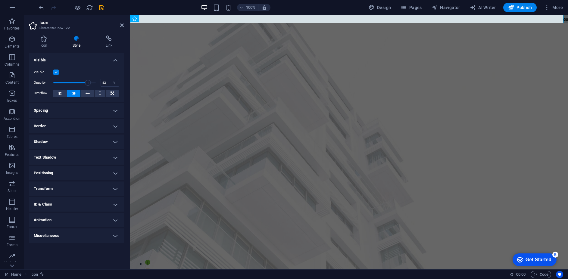
click at [74, 186] on h4 "Transform" at bounding box center [76, 188] width 95 height 14
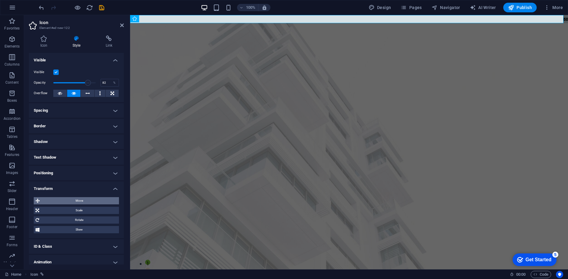
click at [81, 198] on span "Move" at bounding box center [80, 200] width 76 height 7
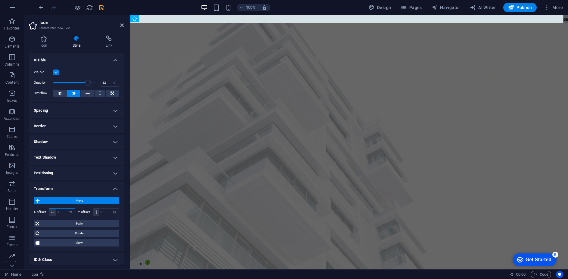
click at [62, 212] on input "0" at bounding box center [65, 212] width 18 height 7
type input "-20"
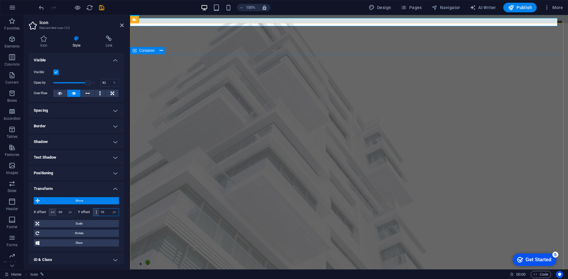
type input "10"
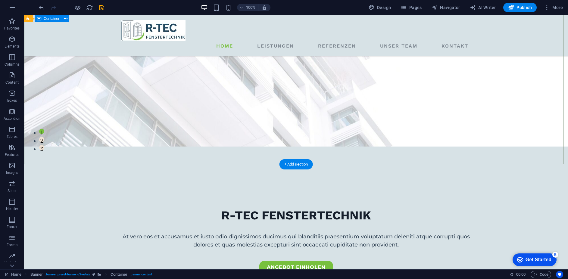
scroll to position [0, 0]
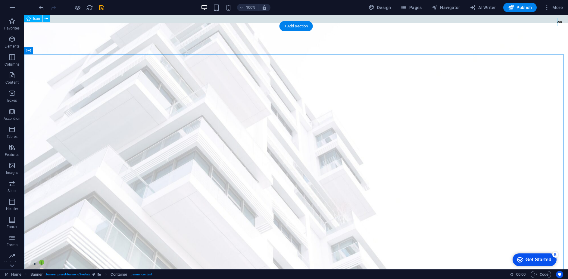
click at [557, 19] on figure "asoll@me.com" at bounding box center [290, 22] width 544 height 8
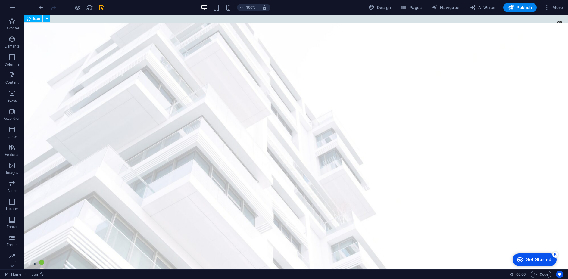
click at [39, 18] on span "Icon" at bounding box center [36, 19] width 7 height 4
click at [49, 20] on button at bounding box center [46, 18] width 7 height 7
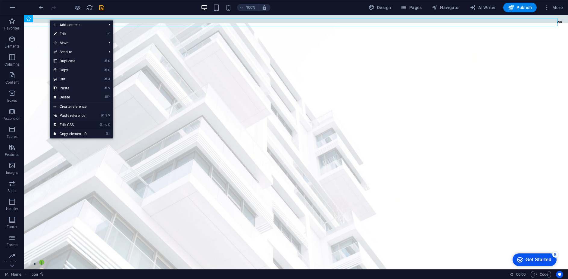
click at [76, 123] on link "⌘ ⌥ C Edit CSS" at bounding box center [70, 124] width 40 height 9
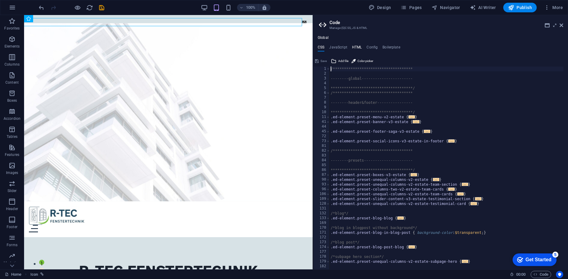
click at [361, 49] on h4 "HTML" at bounding box center [357, 48] width 10 height 7
type textarea "<a href="#main-content" class="wv-link-content button">Skip to main content</a>"
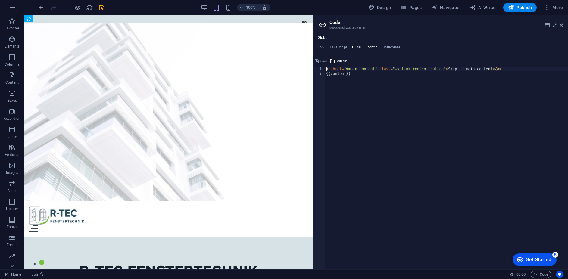
click at [371, 50] on h4 "Config" at bounding box center [371, 48] width 11 height 7
type textarea "$color-background: #d7e2e6;"
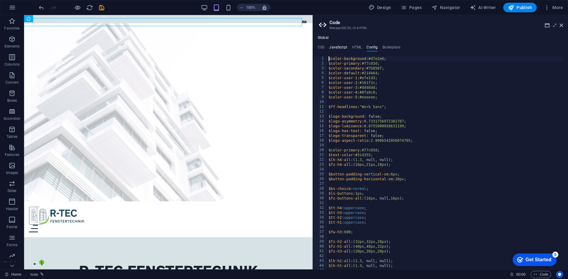
click at [339, 48] on h4 "JavaScript" at bounding box center [338, 48] width 18 height 7
type textarea "/* JS for preset "Menu V2" */"
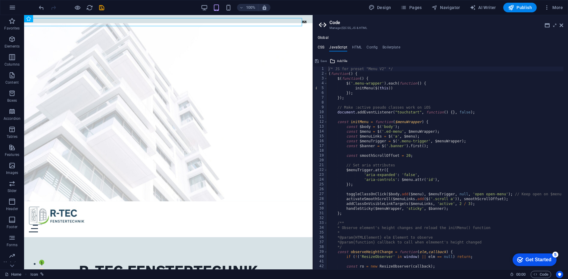
click at [322, 46] on h4 "CSS" at bounding box center [321, 48] width 7 height 7
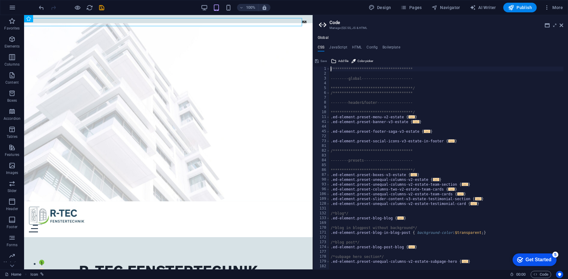
click at [389, 44] on div "**********" at bounding box center [440, 153] width 255 height 234
click at [392, 45] on h4 "Boilerplate" at bounding box center [391, 48] width 18 height 7
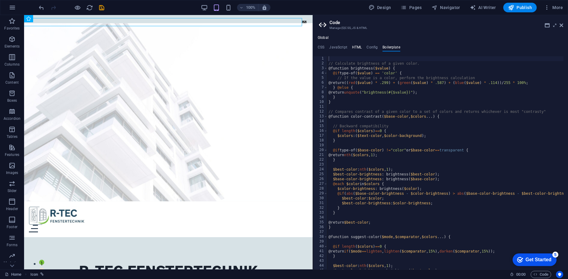
click at [358, 47] on h4 "HTML" at bounding box center [357, 48] width 10 height 7
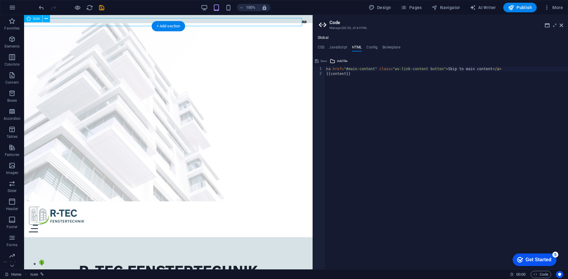
click at [216, 22] on figure "asoll@me.com" at bounding box center [162, 22] width 288 height 8
click at [300, 21] on figure "asoll@me.com" at bounding box center [162, 22] width 288 height 8
select select "px"
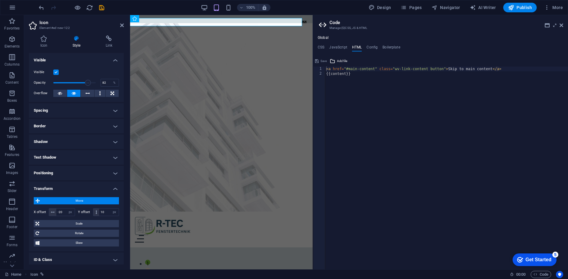
click at [355, 47] on h4 "HTML" at bounding box center [357, 48] width 10 height 7
click at [561, 26] on icon at bounding box center [561, 25] width 4 height 5
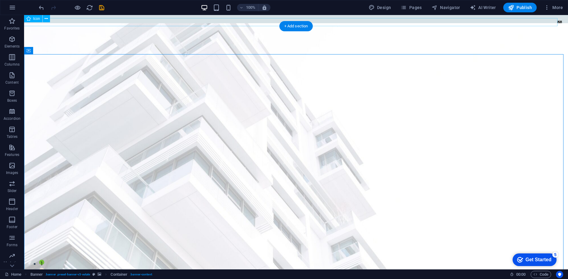
click at [555, 19] on figure "asoll@me.com" at bounding box center [290, 22] width 544 height 8
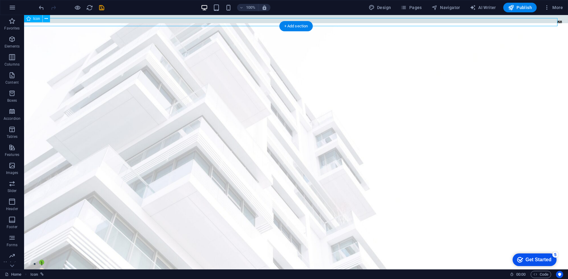
click at [555, 19] on figure "asoll@me.com" at bounding box center [290, 22] width 544 height 8
select select "px"
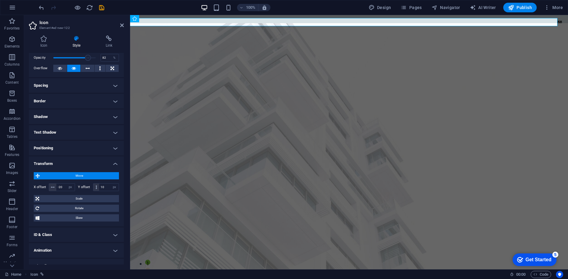
scroll to position [25, 0]
click at [100, 146] on h4 "Positioning" at bounding box center [76, 148] width 95 height 14
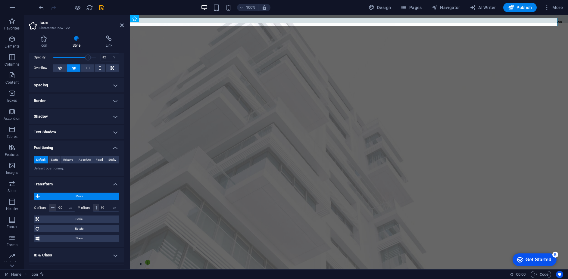
click at [76, 133] on h4 "Text Shadow" at bounding box center [76, 132] width 95 height 14
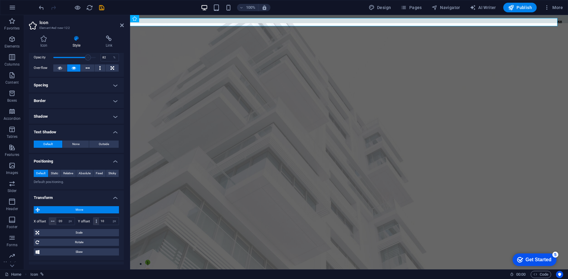
click at [79, 116] on h4 "Shadow" at bounding box center [76, 116] width 95 height 14
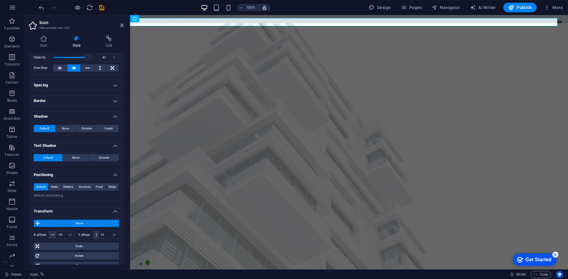
click at [82, 103] on h4 "Border" at bounding box center [76, 101] width 95 height 14
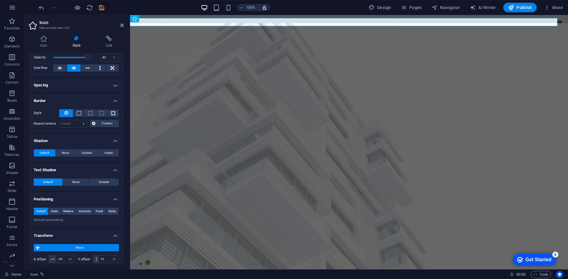
click at [84, 87] on h4 "Spacing" at bounding box center [76, 85] width 95 height 14
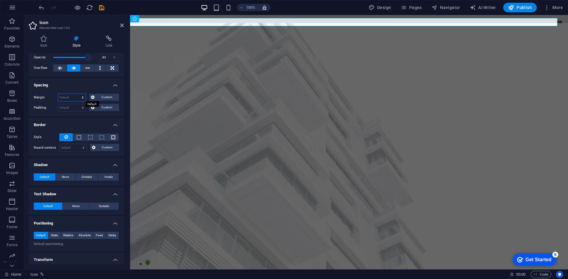
click at [67, 98] on select "Default auto px % rem vw vh Custom" at bounding box center [72, 97] width 28 height 7
click at [58, 94] on select "Default auto px % rem vw vh Custom" at bounding box center [72, 97] width 28 height 7
select select "DISABLED_OPTION_VALUE"
click at [66, 112] on div "Margin Default auto px % rem vw vh Custom Custom auto px % rem vw vh auto px % …" at bounding box center [76, 103] width 95 height 28
click at [70, 109] on select "Default px rem % vh vw Custom" at bounding box center [72, 107] width 28 height 7
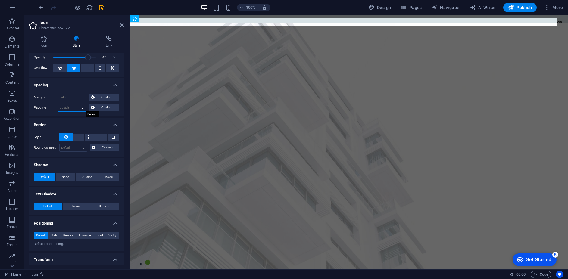
click at [73, 106] on select "Default px rem % vh vw Custom" at bounding box center [72, 107] width 28 height 7
select select "px"
click at [77, 104] on select "Default px rem % vh vw Custom" at bounding box center [72, 107] width 28 height 7
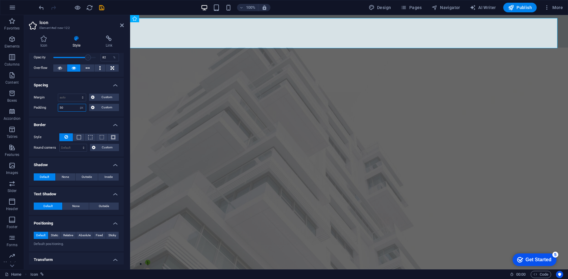
type input "5"
click at [69, 98] on select "Default auto px % rem vw vh Custom" at bounding box center [72, 97] width 28 height 7
select select "px"
click at [77, 94] on select "Default auto px % rem vw vh Custom" at bounding box center [72, 97] width 28 height 7
type input "0"
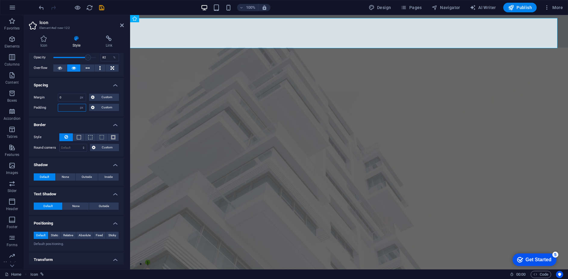
click at [69, 107] on input "number" at bounding box center [72, 107] width 28 height 7
type input "0"
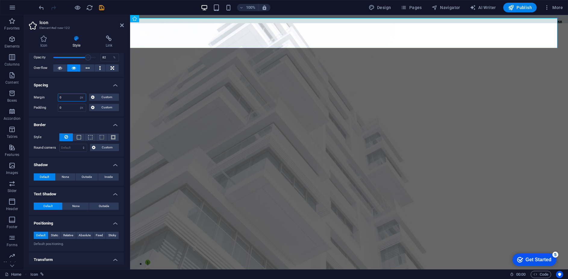
click at [70, 95] on input "0" at bounding box center [72, 97] width 28 height 7
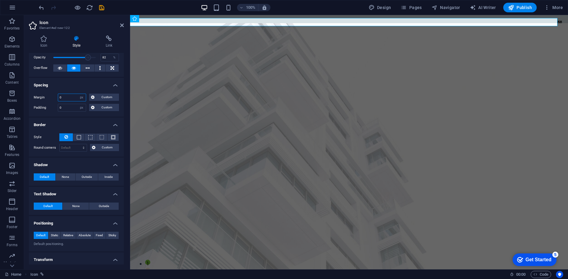
click at [70, 95] on input "0" at bounding box center [72, 97] width 28 height 7
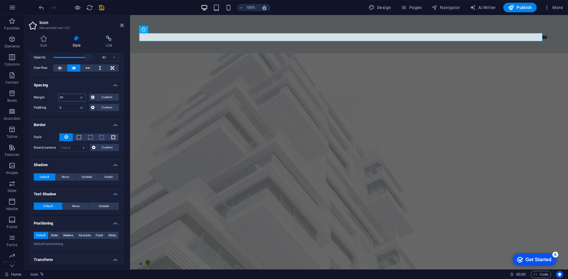
type input "5"
type input "0"
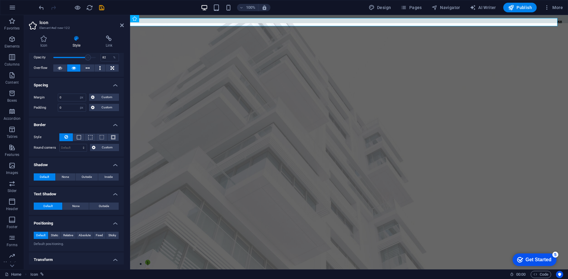
click at [97, 87] on h4 "Spacing" at bounding box center [76, 83] width 95 height 11
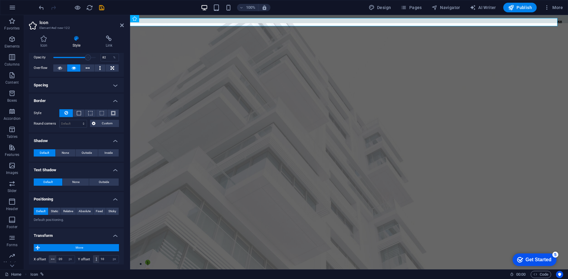
click at [102, 85] on h4 "Spacing" at bounding box center [76, 85] width 95 height 14
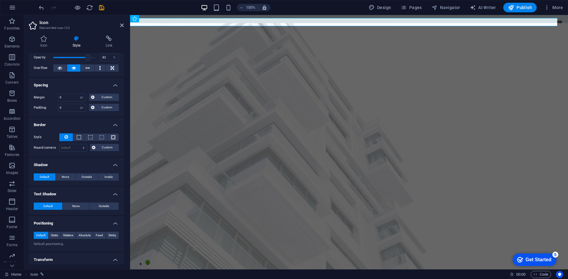
click at [102, 85] on h4 "Spacing" at bounding box center [76, 83] width 95 height 11
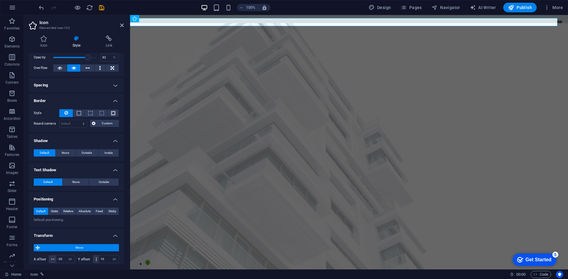
click at [113, 96] on h4 "Border" at bounding box center [76, 99] width 95 height 11
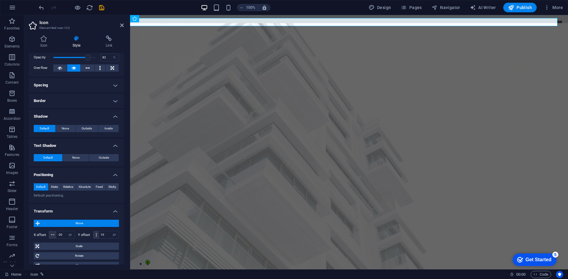
click at [111, 113] on h4 "Shadow" at bounding box center [76, 114] width 95 height 11
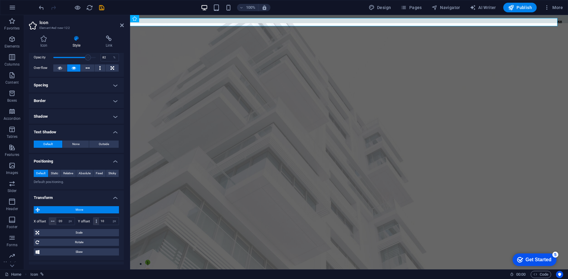
click at [103, 131] on h4 "Text Shadow" at bounding box center [76, 130] width 95 height 11
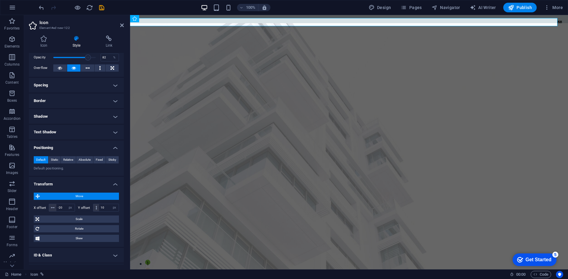
click at [96, 147] on h4 "Positioning" at bounding box center [76, 146] width 95 height 11
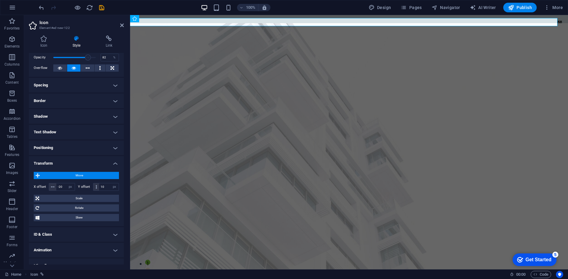
click at [88, 163] on h4 "Transform" at bounding box center [76, 161] width 95 height 11
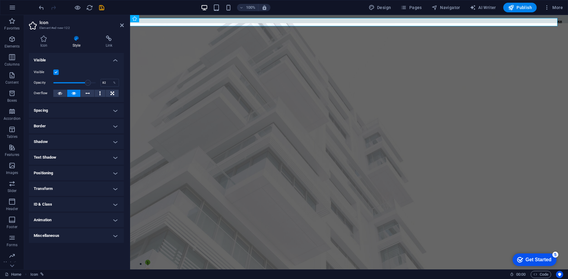
scroll to position [0, 0]
click at [73, 214] on h4 "Animation" at bounding box center [76, 220] width 95 height 14
click at [58, 237] on select "Don't animate Show / Hide Slide up/down Zoom in/out Slide left to right Slide r…" at bounding box center [76, 238] width 85 height 7
select select "shrink"
click at [34, 235] on select "Don't animate Show / Hide Slide up/down Zoom in/out Slide left to right Slide r…" at bounding box center [76, 238] width 85 height 7
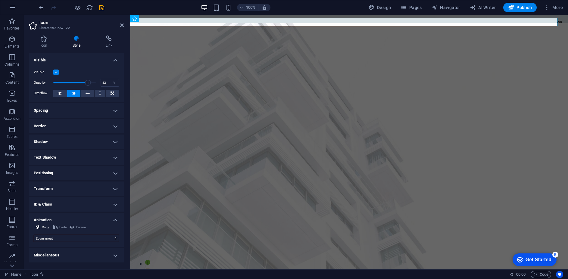
select select "scroll"
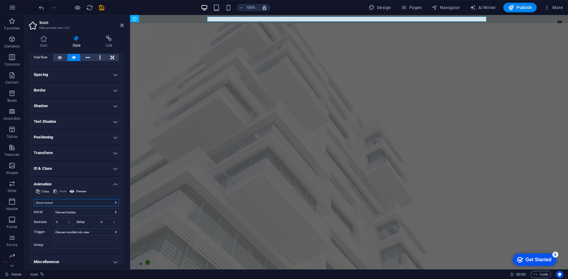
scroll to position [40, 0]
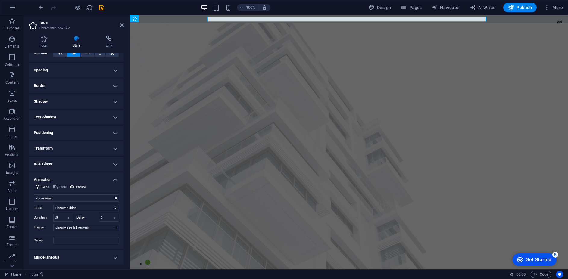
click at [76, 258] on h4 "Miscellaneous" at bounding box center [76, 257] width 95 height 14
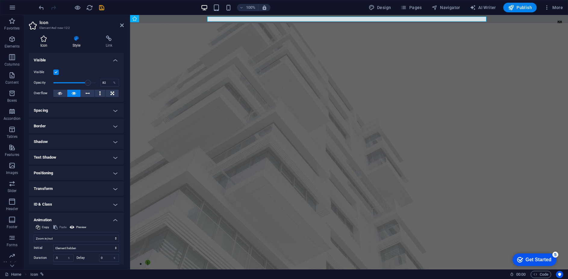
click at [47, 38] on icon at bounding box center [44, 39] width 30 height 6
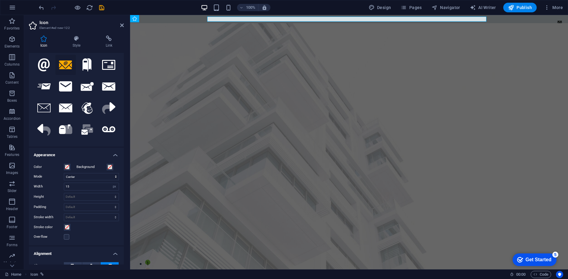
scroll to position [37, 0]
click at [90, 178] on select "Scale Left Center Right" at bounding box center [91, 176] width 55 height 7
select select "none"
click at [64, 173] on select "Scale Left Center Right" at bounding box center [91, 176] width 55 height 7
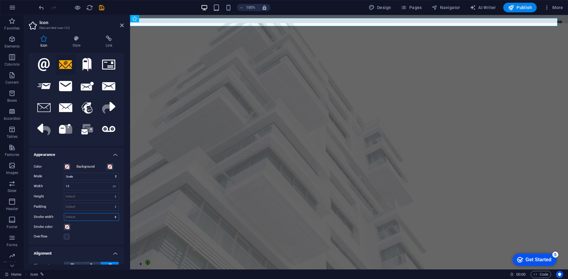
click at [82, 217] on select "Default px rem % em vh vw" at bounding box center [91, 216] width 54 height 7
select select "px"
click at [109, 213] on select "Default px rem % em vh vw" at bounding box center [91, 216] width 54 height 7
type input "0"
click at [94, 205] on select "Default px rem % em vh vw" at bounding box center [91, 206] width 54 height 7
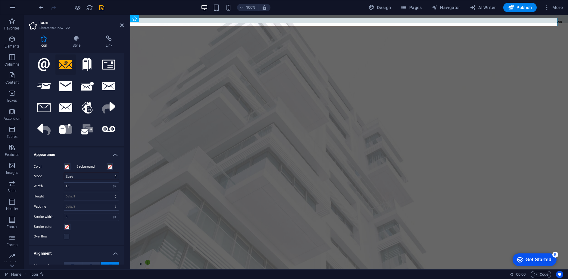
click at [76, 177] on select "Scale Left Center Right" at bounding box center [91, 176] width 55 height 7
select select "xMaxYMid"
click at [64, 173] on select "Scale Left Center Right" at bounding box center [91, 176] width 55 height 7
click at [85, 231] on div "Color Background Mode Scale Left Center Right Width 15 Default auto px rem % em…" at bounding box center [76, 201] width 95 height 87
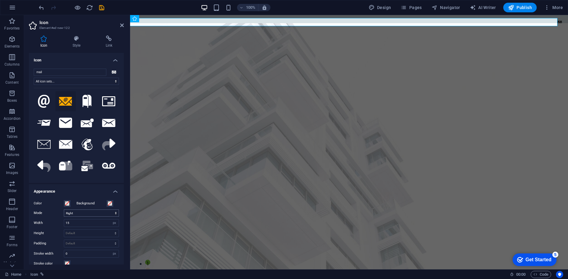
scroll to position [104, 0]
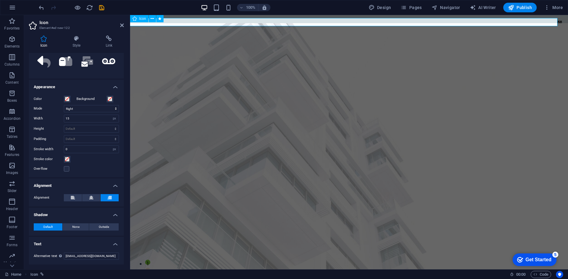
click at [536, 20] on figure "asoll@me.com" at bounding box center [343, 22] width 438 height 8
drag, startPoint x: 123, startPoint y: 26, endPoint x: 101, endPoint y: 10, distance: 27.0
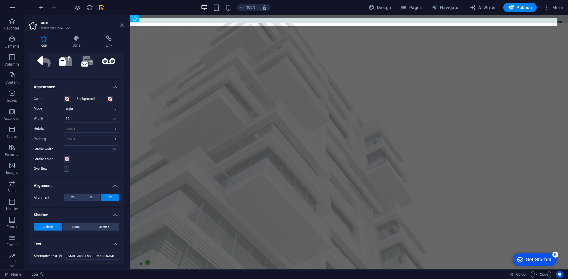
click at [123, 26] on icon at bounding box center [122, 25] width 4 height 5
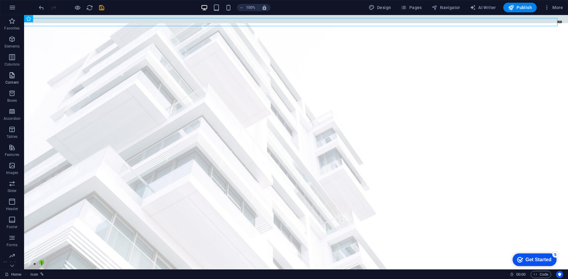
click at [14, 76] on icon "button" at bounding box center [11, 75] width 7 height 7
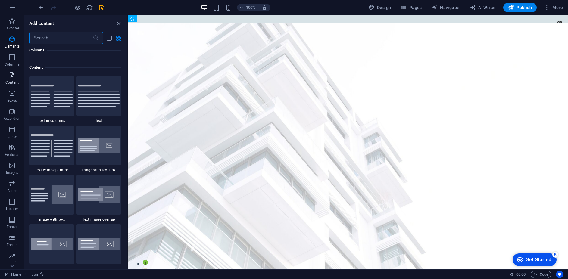
scroll to position [1053, 0]
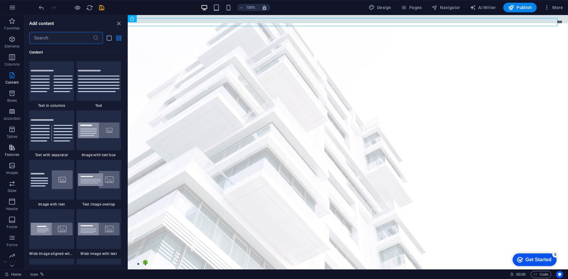
click at [13, 145] on icon "button" at bounding box center [11, 147] width 7 height 7
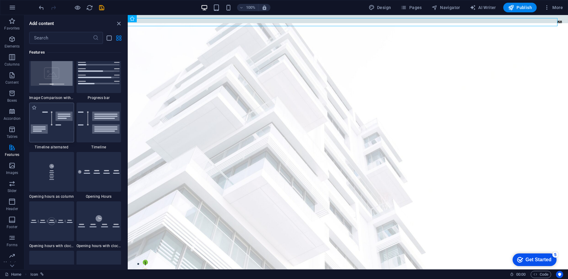
scroll to position [2377, 0]
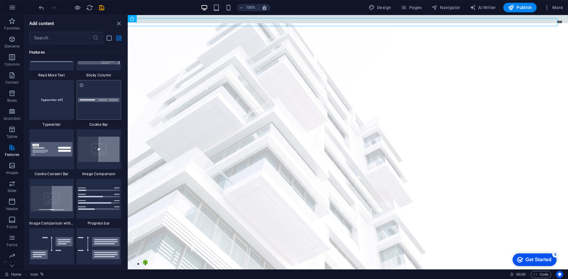
click at [103, 95] on div at bounding box center [98, 100] width 45 height 40
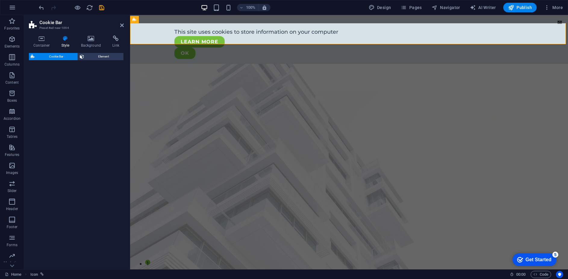
select select "px"
select select "rem"
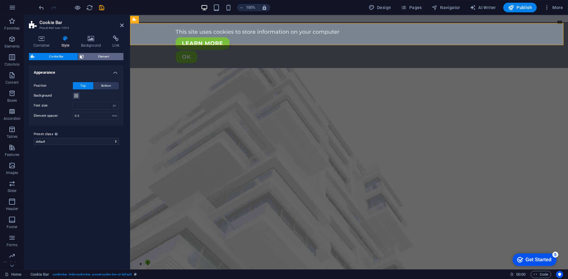
click at [100, 58] on span "Element" at bounding box center [104, 56] width 36 height 7
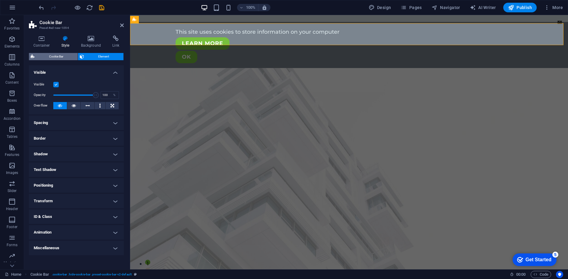
click at [56, 57] on span "Cookie Bar" at bounding box center [55, 56] width 39 height 7
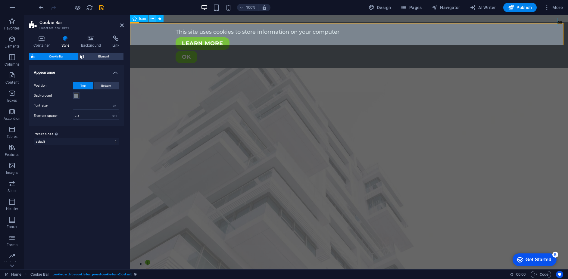
click at [152, 19] on icon at bounding box center [151, 19] width 3 height 6
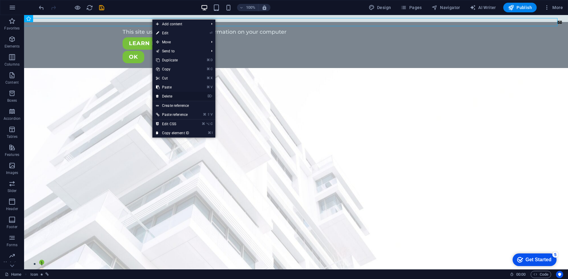
click at [172, 96] on link "⌦ Delete" at bounding box center [172, 96] width 40 height 9
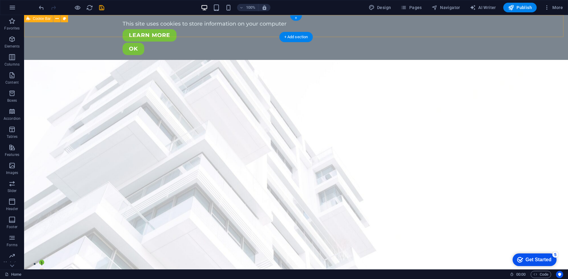
click at [157, 31] on div "This site uses cookies to store information on your computer Learn more Ok" at bounding box center [296, 37] width 544 height 47
click at [57, 16] on icon at bounding box center [56, 19] width 3 height 6
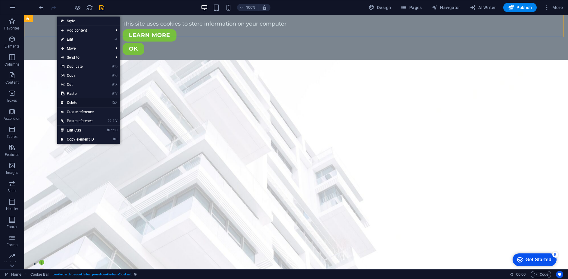
click at [74, 101] on link "⌦ Delete" at bounding box center [77, 102] width 40 height 9
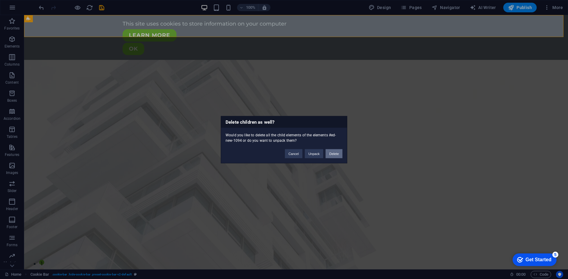
click at [335, 153] on button "Delete" at bounding box center [333, 153] width 17 height 9
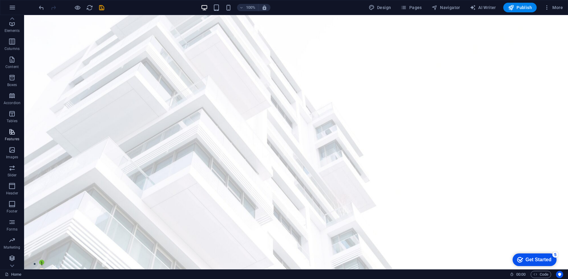
scroll to position [17, 0]
click at [13, 184] on icon "button" at bounding box center [11, 184] width 7 height 7
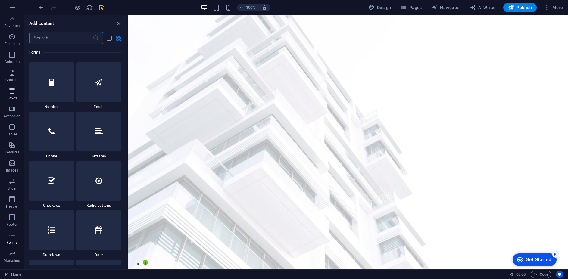
scroll to position [0, 0]
click at [14, 41] on icon "button" at bounding box center [11, 39] width 7 height 7
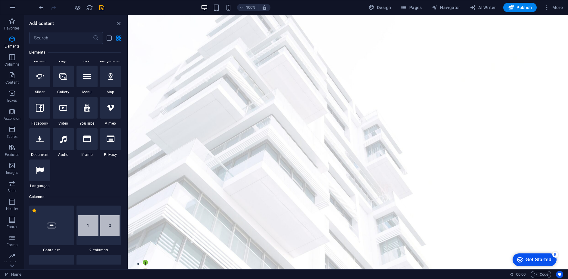
scroll to position [231, 0]
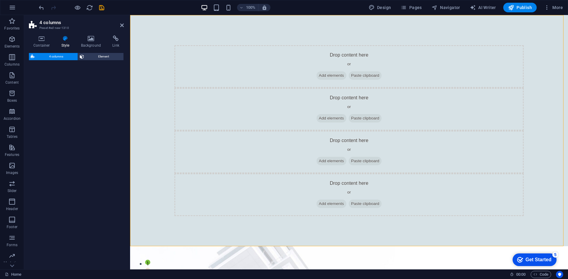
select select "rem"
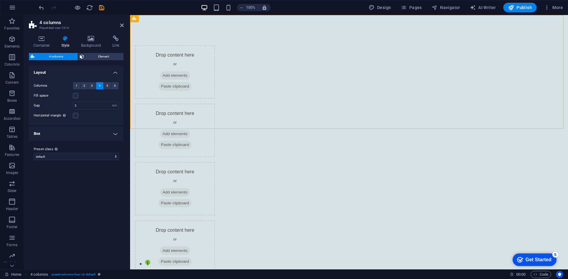
click at [117, 135] on h4 "Box" at bounding box center [76, 133] width 95 height 14
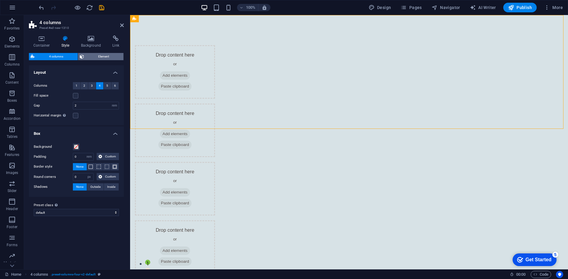
click at [110, 57] on span "Element" at bounding box center [104, 56] width 36 height 7
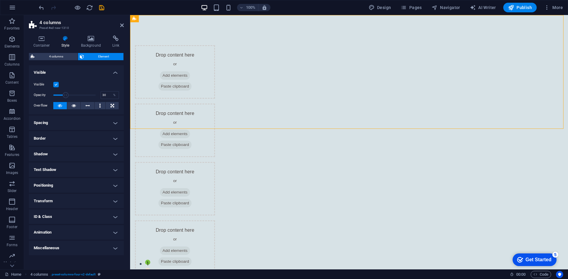
drag, startPoint x: 97, startPoint y: 96, endPoint x: 66, endPoint y: 95, distance: 31.0
click at [66, 95] on span at bounding box center [66, 95] width 6 height 6
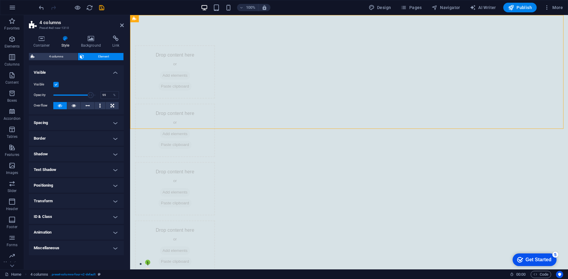
type input "100"
drag, startPoint x: 66, startPoint y: 95, endPoint x: 100, endPoint y: 90, distance: 34.3
click at [100, 91] on div "Opacity 100 %" at bounding box center [76, 95] width 85 height 9
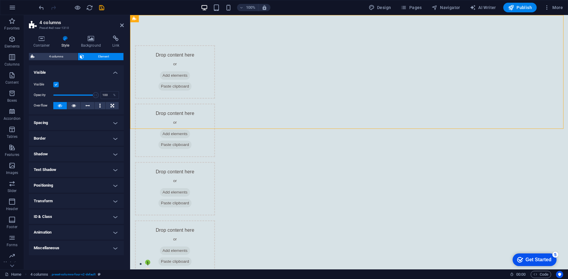
click at [68, 199] on h4 "Transform" at bounding box center [76, 201] width 95 height 14
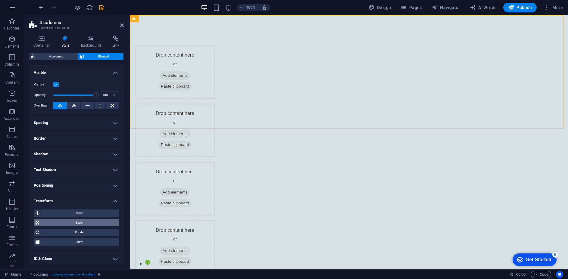
click at [67, 219] on span "Scale" at bounding box center [79, 222] width 76 height 7
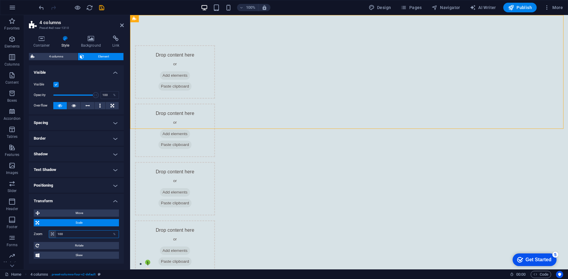
click at [91, 235] on input "100" at bounding box center [87, 234] width 63 height 7
click at [92, 236] on input "100" at bounding box center [87, 234] width 63 height 7
click at [63, 234] on input "100" at bounding box center [87, 234] width 63 height 7
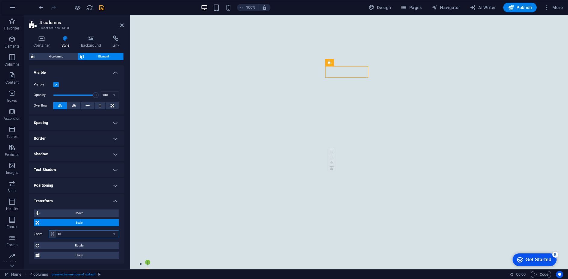
type input "1"
type input "30"
click at [309, 125] on div "Drop content here or Add elements Paste clipboard" at bounding box center [297, 133] width 24 height 16
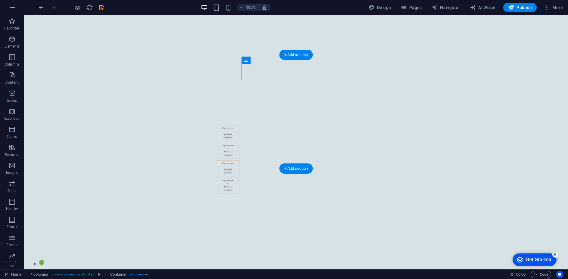
drag, startPoint x: 207, startPoint y: 74, endPoint x: 312, endPoint y: 73, distance: 104.7
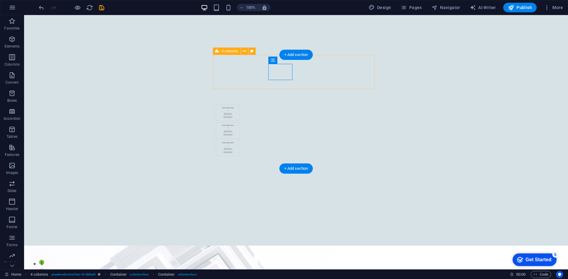
click at [339, 96] on div "Drop content here or Add elements Paste clipboard Drop content here or Add elem…" at bounding box center [295, 130] width 163 height 69
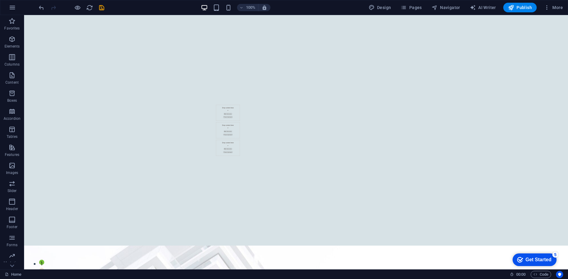
click at [238, 96] on div "Drop content here or Add elements Paste clipboard Drop content here or Add elem…" at bounding box center [295, 130] width 163 height 69
click at [244, 51] on icon at bounding box center [244, 51] width 3 height 6
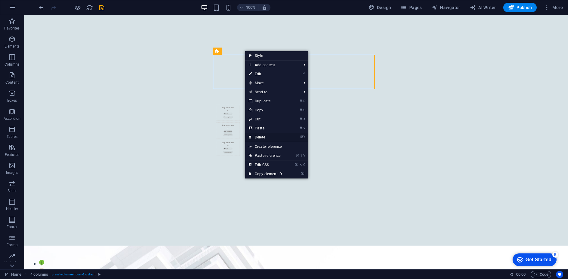
click at [266, 136] on link "⌦ Delete" at bounding box center [265, 137] width 40 height 9
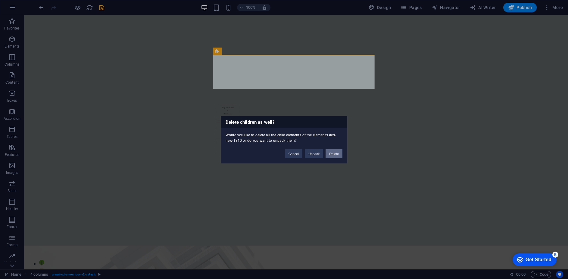
click at [334, 154] on button "Delete" at bounding box center [333, 153] width 17 height 9
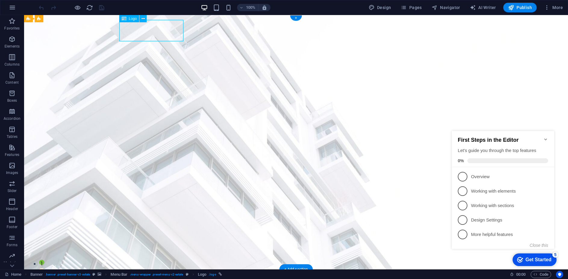
select select "px"
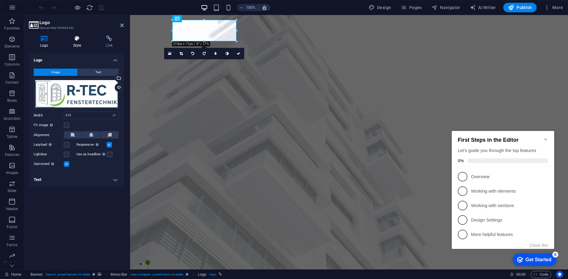
click at [74, 37] on icon at bounding box center [77, 39] width 30 height 6
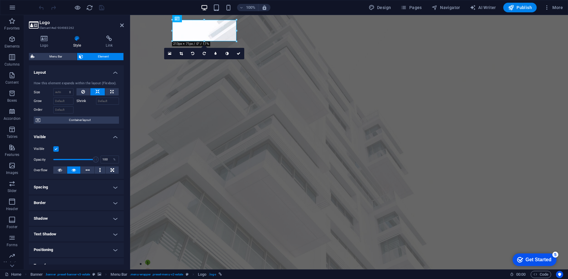
click at [89, 24] on h2 "Logo" at bounding box center [81, 22] width 84 height 5
click at [121, 8] on div "100% Design Pages Navigator AI Writer Publish More" at bounding box center [301, 8] width 527 height 10
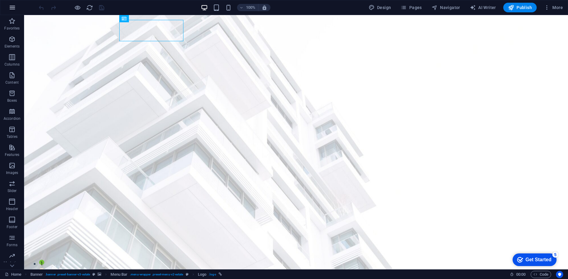
click at [12, 5] on icon "button" at bounding box center [12, 7] width 7 height 7
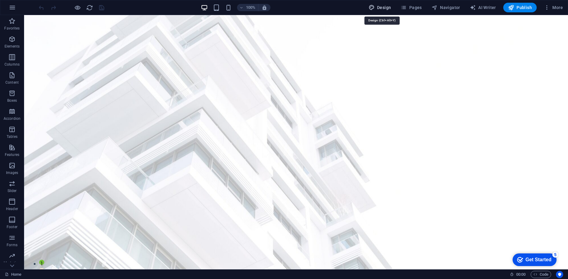
click at [0, 0] on span "Design" at bounding box center [0, 0] width 0 height 0
select select "px"
select select "500"
select select "px"
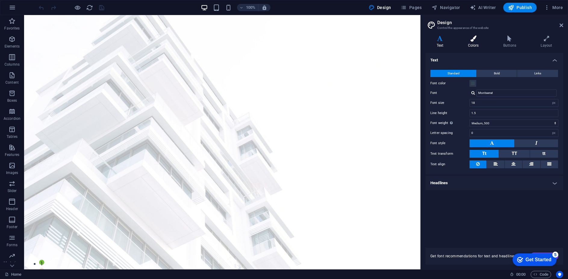
click at [470, 38] on icon at bounding box center [473, 39] width 33 height 6
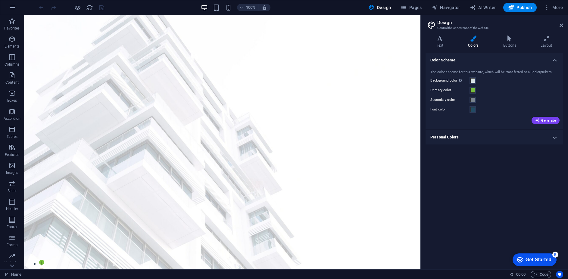
drag, startPoint x: 428, startPoint y: 79, endPoint x: 451, endPoint y: 79, distance: 23.5
click at [457, 80] on div "The color scheme for this website, which will be transferred to all colorpicker…" at bounding box center [494, 96] width 140 height 65
drag, startPoint x: 430, startPoint y: 78, endPoint x: 460, endPoint y: 86, distance: 31.4
click at [468, 87] on div "The color scheme for this website, which will be transferred to all colorpicker…" at bounding box center [494, 96] width 140 height 65
click at [467, 138] on h4 "Personal Colors" at bounding box center [494, 137] width 138 height 14
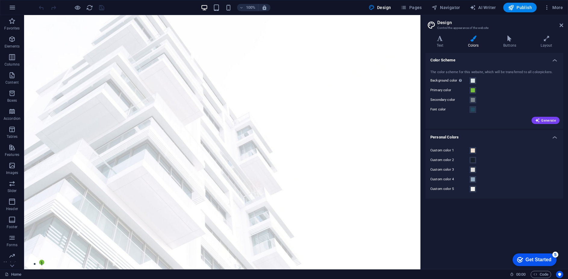
click at [442, 80] on label "Background color Only visible if it is not covered by other backgrounds." at bounding box center [449, 80] width 39 height 7
click at [469, 80] on button "Background color Only visible if it is not covered by other backgrounds." at bounding box center [472, 80] width 7 height 7
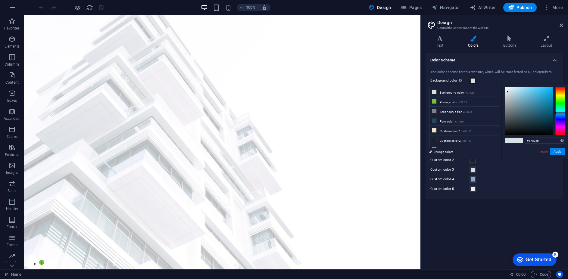
click at [442, 80] on label "Background color Only visible if it is not covered by other backgrounds." at bounding box center [449, 80] width 39 height 7
click at [469, 80] on button "Background color Only visible if it is not covered by other backgrounds." at bounding box center [472, 80] width 7 height 7
click at [442, 80] on label "Background color Only visible if it is not covered by other backgrounds." at bounding box center [449, 80] width 39 height 7
click at [469, 80] on button "Background color Only visible if it is not covered by other backgrounds." at bounding box center [472, 80] width 7 height 7
click at [466, 103] on small "#77c03d" at bounding box center [463, 103] width 9 height 4
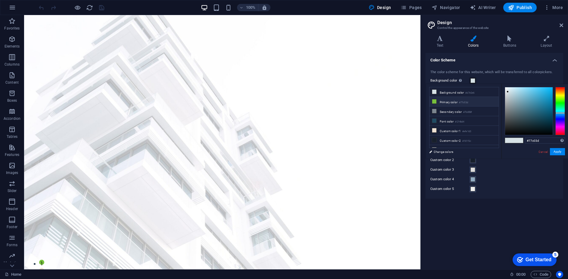
click at [466, 103] on small "#77c03d" at bounding box center [463, 103] width 9 height 4
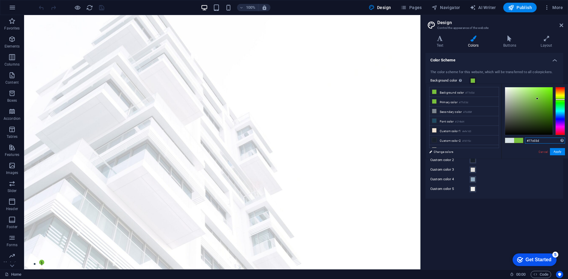
click at [544, 139] on input "#77c03d" at bounding box center [545, 141] width 40 height 6
click at [472, 113] on small "#7b858f" at bounding box center [467, 112] width 9 height 4
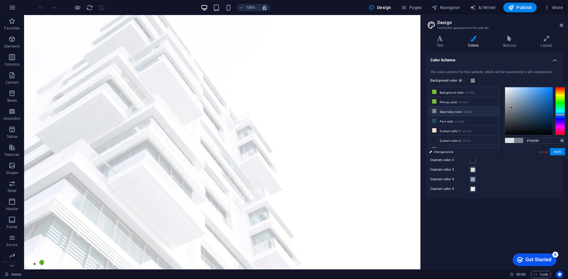
click at [472, 113] on small "#7b858f" at bounding box center [467, 112] width 9 height 4
click at [541, 138] on input "#7b858f" at bounding box center [545, 141] width 40 height 6
click at [449, 123] on li "Font color #214b64" at bounding box center [463, 121] width 69 height 10
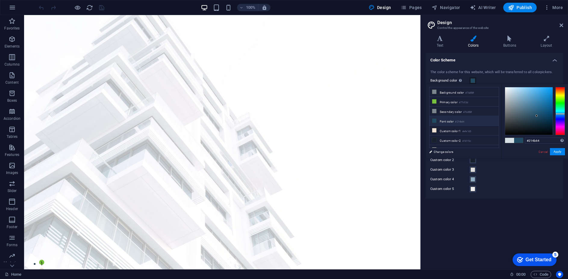
click at [462, 122] on small "#214b64" at bounding box center [459, 122] width 9 height 4
click at [535, 142] on input "#214b64" at bounding box center [545, 141] width 40 height 6
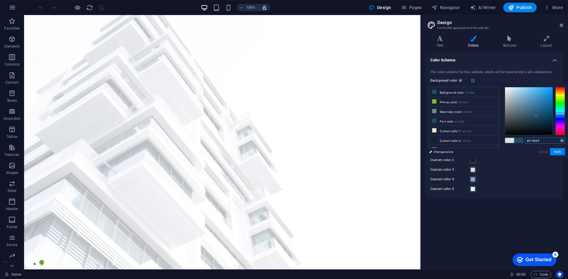
click at [535, 142] on input "#214b64" at bounding box center [545, 141] width 40 height 6
click at [449, 129] on li "Custom color 1 #efe1d3" at bounding box center [463, 131] width 69 height 10
type input "#efe1d3"
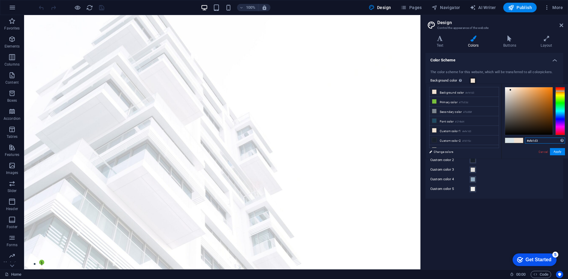
click at [540, 142] on input "#efe1d3" at bounding box center [545, 141] width 40 height 6
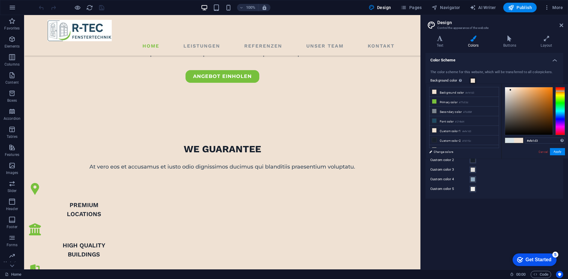
scroll to position [314, 0]
